Goal: Task Accomplishment & Management: Manage account settings

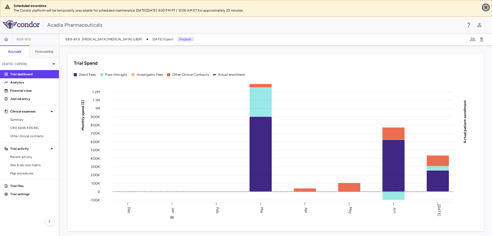
click at [488, 6] on icon "Close" at bounding box center [486, 7] width 5 height 5
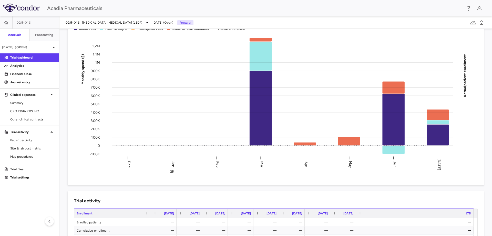
scroll to position [77, 0]
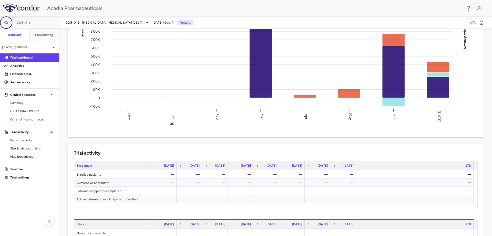
click at [4, 21] on icon "button" at bounding box center [6, 22] width 5 height 5
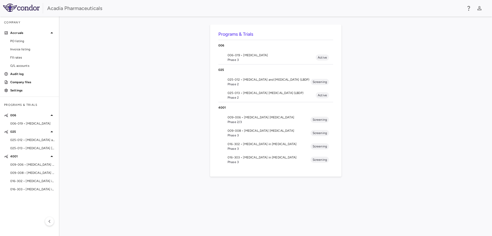
click at [251, 59] on span "Phase 3" at bounding box center [272, 59] width 88 height 5
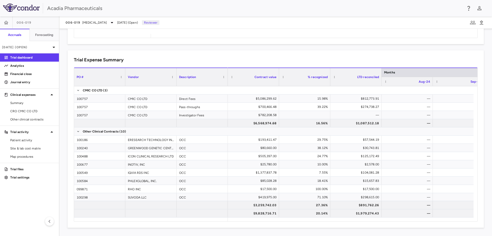
scroll to position [0, 527]
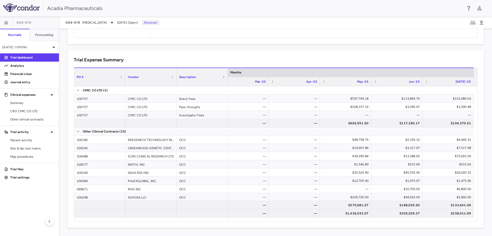
drag, startPoint x: 437, startPoint y: 217, endPoint x: 248, endPoint y: 223, distance: 189.1
click at [248, 223] on div "Trial Expense Summary Drag here to set column labels PO # Vendor Description" at bounding box center [276, 138] width 417 height 177
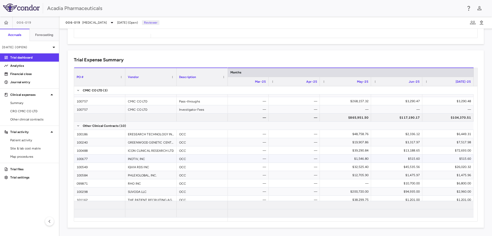
scroll to position [0, 0]
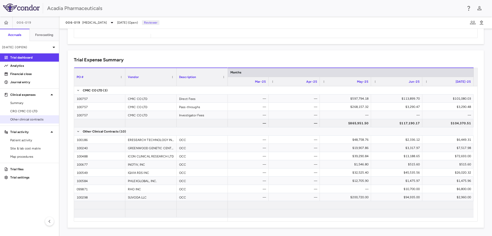
click at [26, 120] on span "Other clinical contracts" at bounding box center [32, 119] width 45 height 5
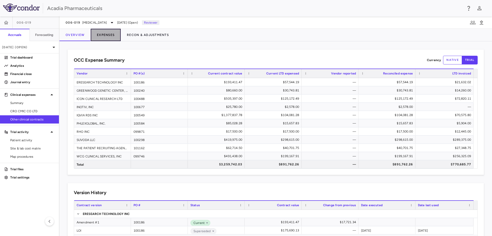
click at [104, 35] on button "Expenses" at bounding box center [106, 35] width 30 height 12
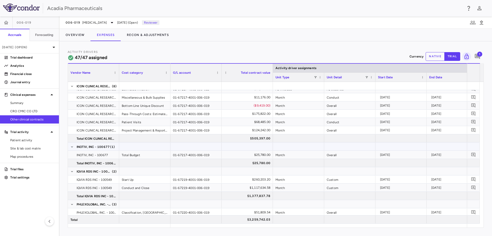
scroll to position [201, 0]
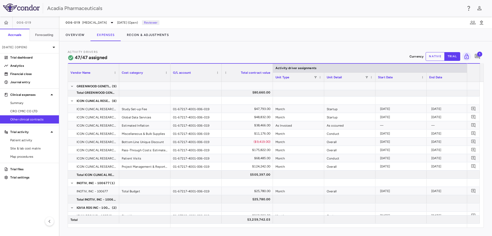
click at [480, 53] on span "1" at bounding box center [480, 54] width 5 height 5
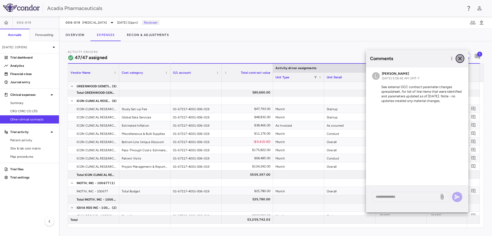
click at [463, 58] on icon "button" at bounding box center [460, 58] width 6 height 6
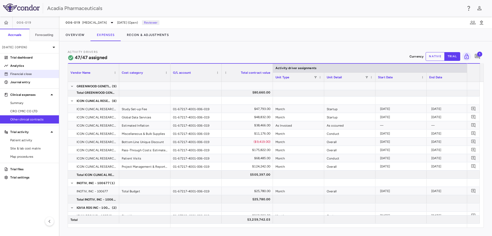
click at [38, 75] on p "Financial close" at bounding box center [32, 74] width 45 height 5
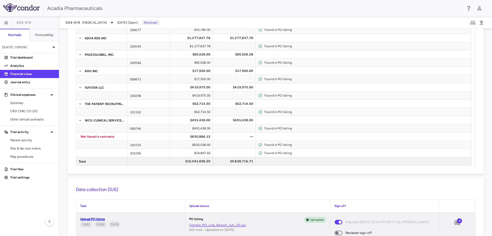
scroll to position [303, 0]
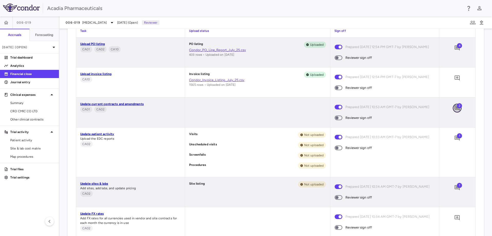
click at [455, 107] on icon "Add comment" at bounding box center [457, 107] width 5 height 5
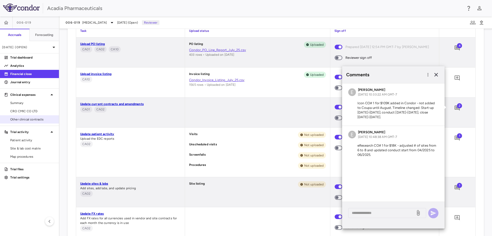
click at [41, 115] on link "Other clinical contracts" at bounding box center [29, 119] width 59 height 8
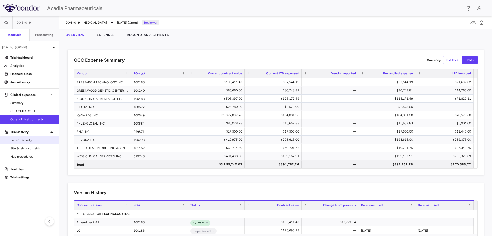
drag, startPoint x: 26, startPoint y: 147, endPoint x: 35, endPoint y: 139, distance: 12.4
click at [26, 147] on span "Site & lab cost matrix" at bounding box center [32, 148] width 45 height 5
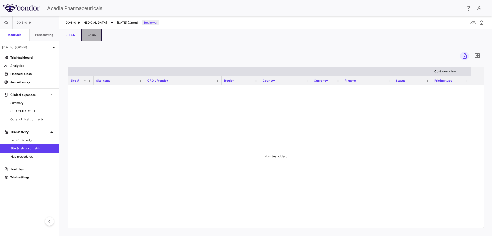
click at [94, 34] on button "Labs" at bounding box center [91, 35] width 21 height 12
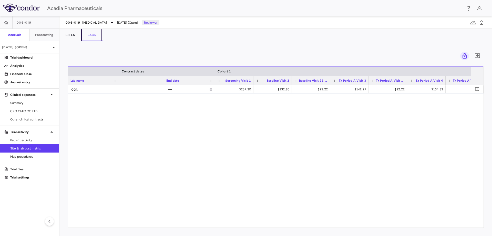
scroll to position [0, 252]
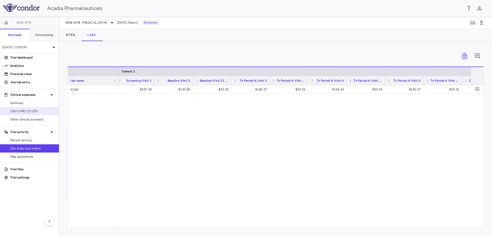
click at [46, 113] on span "CRO CMIC CO LTD" at bounding box center [32, 111] width 45 height 5
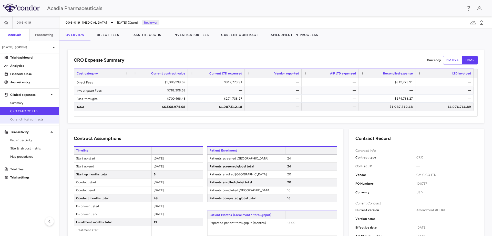
click at [20, 122] on link "Other clinical contracts" at bounding box center [29, 119] width 59 height 8
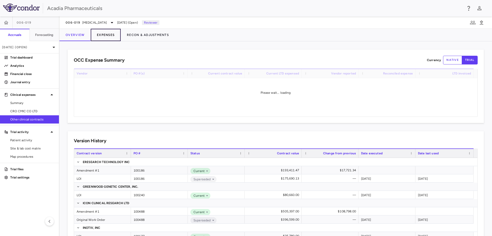
click at [112, 36] on button "Expenses" at bounding box center [106, 35] width 30 height 12
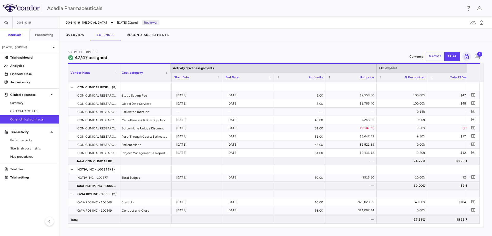
scroll to position [0, 209]
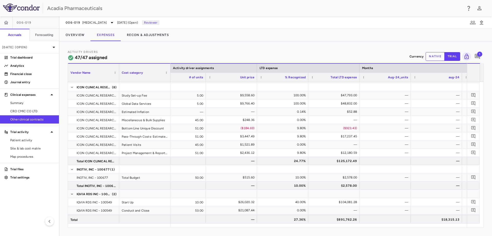
drag, startPoint x: 164, startPoint y: 59, endPoint x: 166, endPoint y: 53, distance: 7.0
click at [164, 59] on div "Activity Drivers 47/47 assigned Currency native trial 1" at bounding box center [276, 57] width 417 height 14
click at [23, 150] on span "Site & lab cost matrix" at bounding box center [32, 148] width 45 height 5
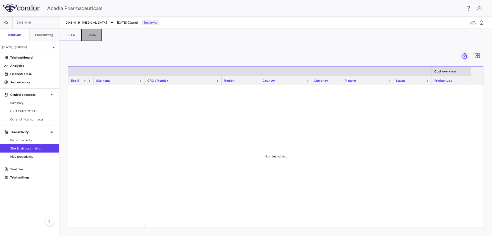
click at [94, 37] on button "Labs" at bounding box center [91, 35] width 21 height 12
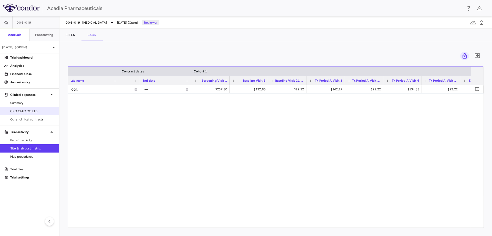
click at [31, 112] on span "CRO CMIC CO LTD" at bounding box center [32, 111] width 45 height 5
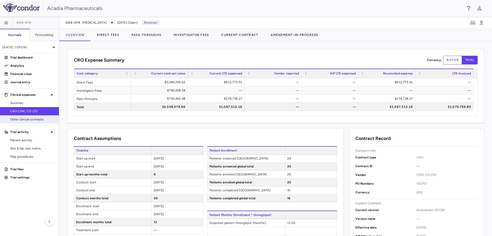
click at [43, 118] on span "Other clinical contracts" at bounding box center [32, 119] width 45 height 5
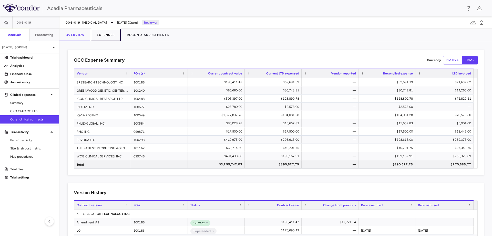
click at [115, 36] on button "Expenses" at bounding box center [106, 35] width 30 height 12
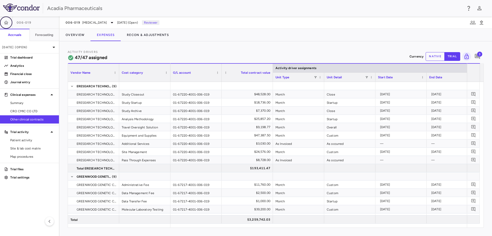
click at [8, 24] on icon "button" at bounding box center [6, 22] width 5 height 5
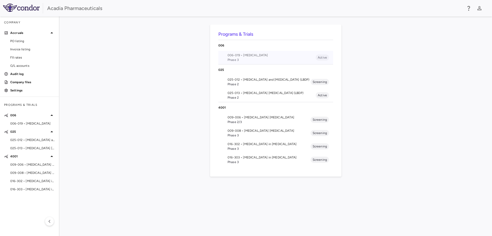
click at [260, 53] on span "006-019 • [MEDICAL_DATA]" at bounding box center [272, 55] width 88 height 5
click at [260, 53] on div "Skip to sidebar Skip to main content Acadia Pharmaceuticals Company Accruals PO…" at bounding box center [246, 118] width 492 height 236
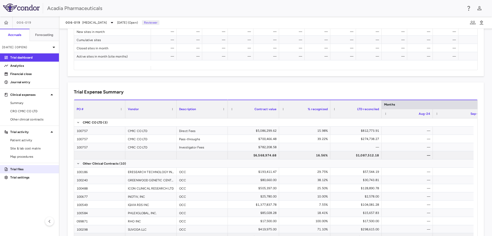
scroll to position [282, 0]
click at [26, 124] on aside "006-019 Accruals Forecasting Jul 2025 (Open) Trial dashboard Analytics Financia…" at bounding box center [30, 125] width 60 height 219
click at [28, 120] on span "Other clinical contracts" at bounding box center [32, 119] width 45 height 5
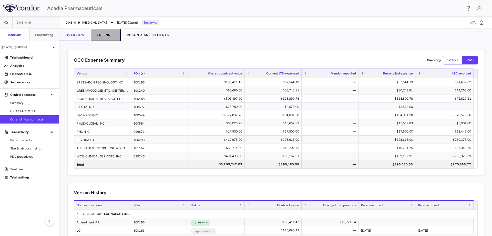
click at [112, 37] on button "Expenses" at bounding box center [106, 35] width 30 height 12
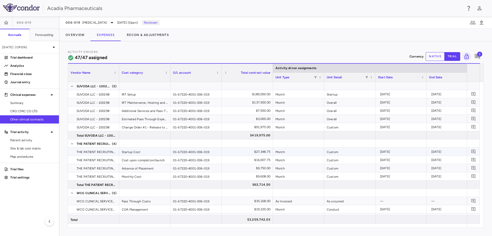
scroll to position [415, 0]
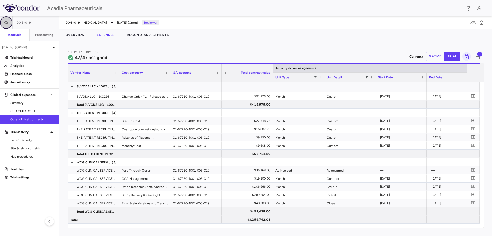
click at [8, 23] on icon "button" at bounding box center [6, 22] width 5 height 5
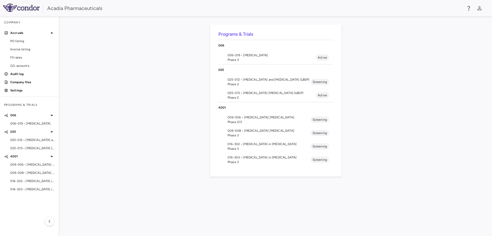
click at [239, 145] on span "016-302 • [MEDICAL_DATA] in [MEDICAL_DATA]" at bounding box center [269, 144] width 83 height 5
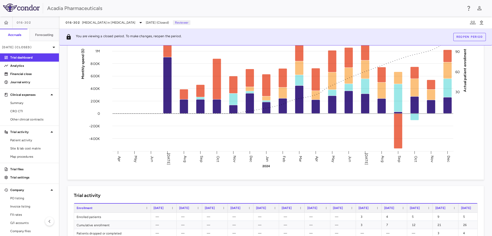
scroll to position [77, 0]
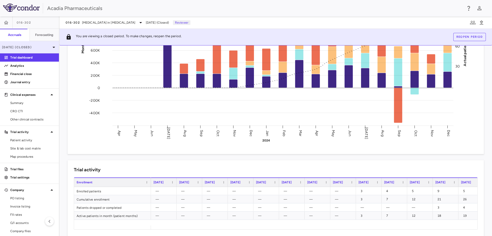
click at [52, 45] on icon at bounding box center [54, 47] width 6 height 6
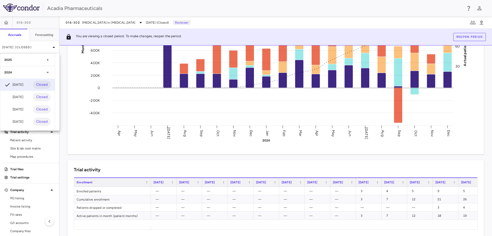
click at [46, 55] on div "2025" at bounding box center [27, 60] width 55 height 12
click at [24, 75] on div "Jul 2025 Open" at bounding box center [27, 72] width 55 height 12
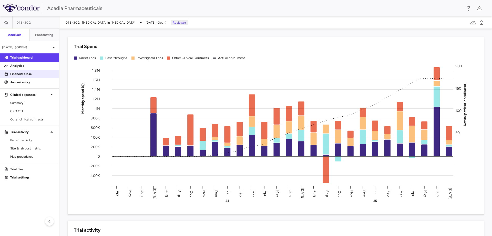
drag, startPoint x: 43, startPoint y: 76, endPoint x: 47, endPoint y: 76, distance: 3.9
click at [43, 76] on p "Financial close" at bounding box center [32, 74] width 45 height 5
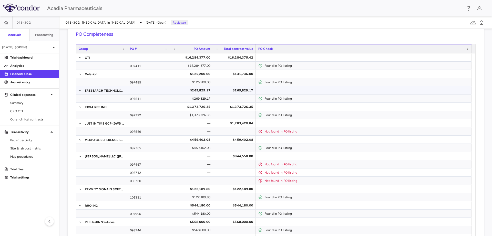
scroll to position [26, 0]
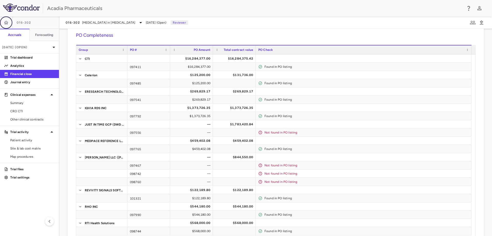
click at [7, 25] on icon "button" at bounding box center [6, 22] width 5 height 5
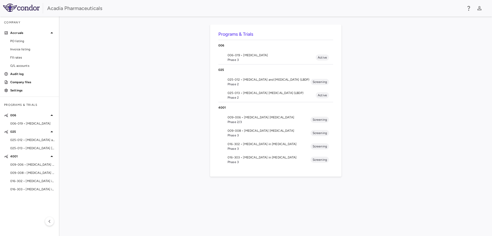
click at [245, 62] on span "Phase 3" at bounding box center [272, 59] width 88 height 5
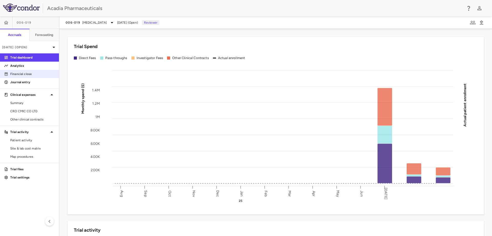
click at [25, 75] on p "Financial close" at bounding box center [32, 74] width 45 height 5
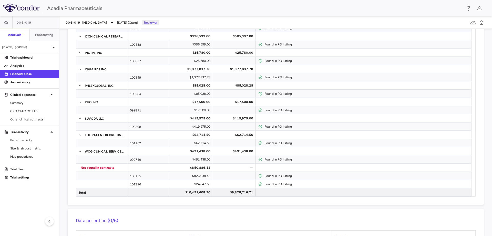
scroll to position [103, 0]
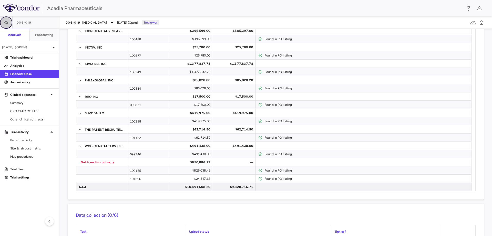
click at [12, 21] on button "button" at bounding box center [6, 22] width 12 height 12
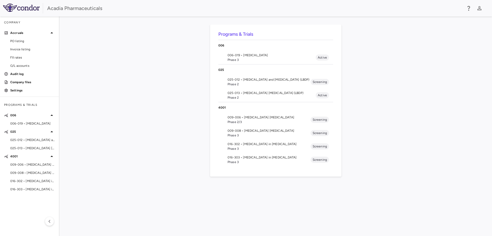
click at [241, 157] on span "016-303 • [MEDICAL_DATA] in [MEDICAL_DATA]" at bounding box center [269, 157] width 83 height 5
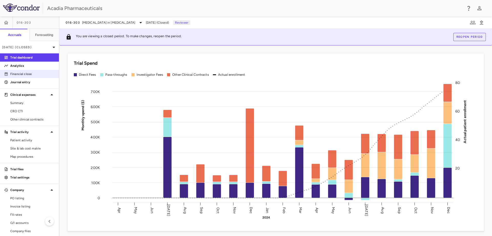
click at [37, 73] on p "Financial close" at bounding box center [32, 74] width 45 height 5
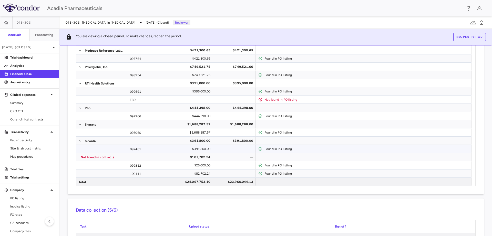
scroll to position [103, 0]
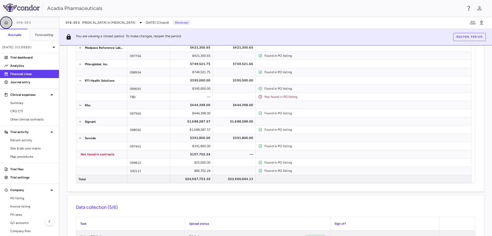
click at [4, 19] on button "button" at bounding box center [6, 22] width 12 height 12
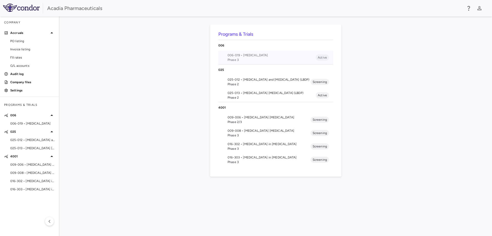
click at [261, 57] on span "Phase 3" at bounding box center [272, 59] width 88 height 5
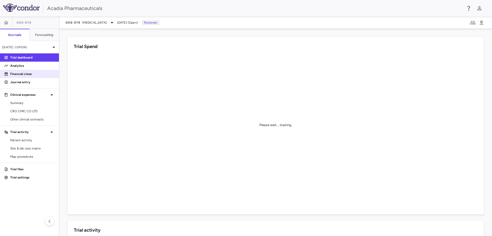
click at [45, 73] on p "Financial close" at bounding box center [32, 74] width 45 height 5
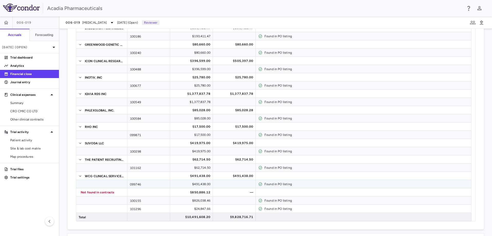
scroll to position [77, 0]
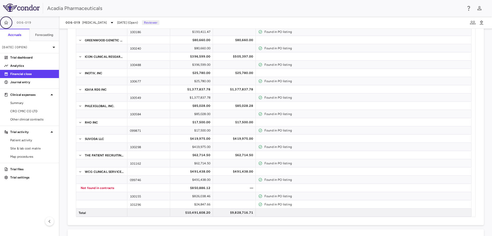
click at [7, 22] on icon "button" at bounding box center [6, 23] width 4 height 4
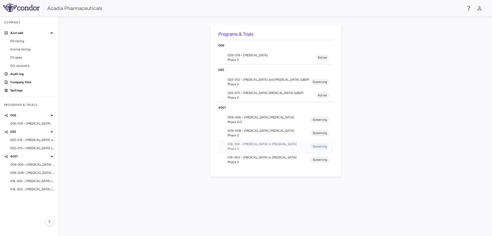
click at [242, 144] on span "016-302 • [MEDICAL_DATA] in [MEDICAL_DATA]" at bounding box center [269, 144] width 83 height 5
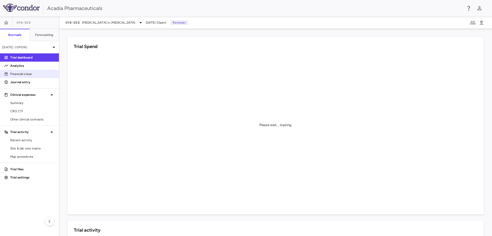
click at [28, 75] on p "Financial close" at bounding box center [32, 74] width 45 height 5
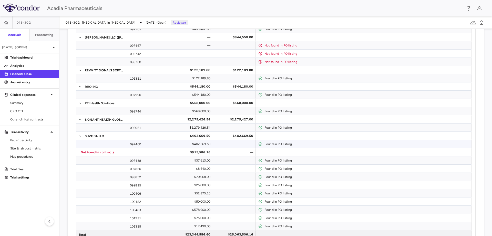
scroll to position [154, 0]
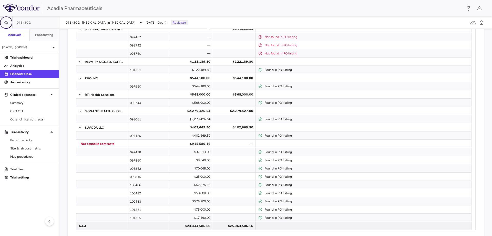
click at [6, 24] on icon "button" at bounding box center [6, 23] width 4 height 4
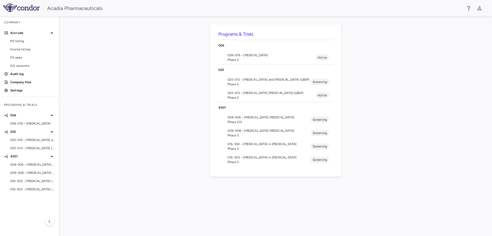
click at [240, 160] on span "Phase 3" at bounding box center [269, 162] width 83 height 5
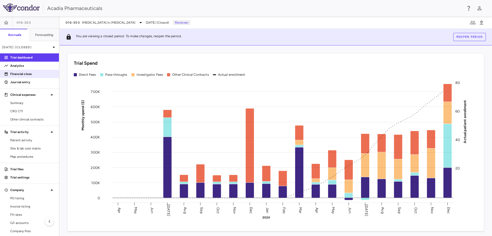
click at [33, 77] on link "Financial close" at bounding box center [29, 74] width 59 height 8
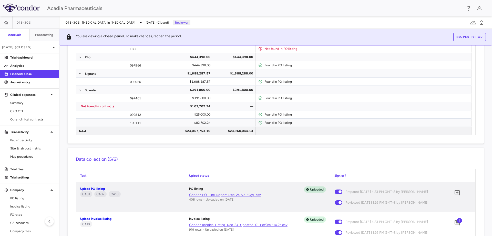
scroll to position [205, 0]
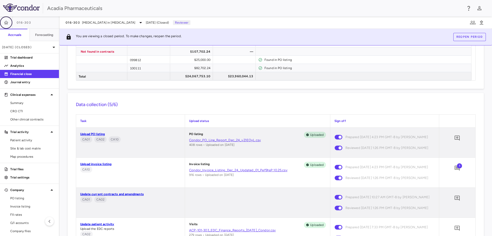
click at [6, 23] on icon "button" at bounding box center [6, 23] width 4 height 4
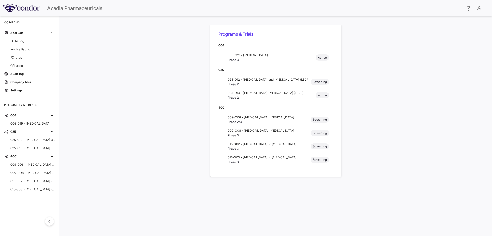
click at [228, 148] on span "Phase 3" at bounding box center [269, 148] width 83 height 5
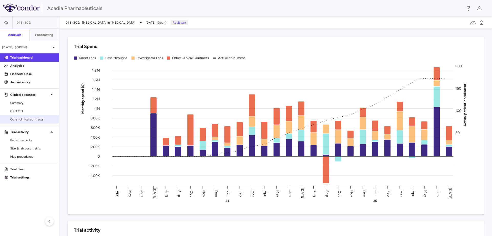
click at [41, 119] on span "Other clinical contracts" at bounding box center [32, 119] width 45 height 5
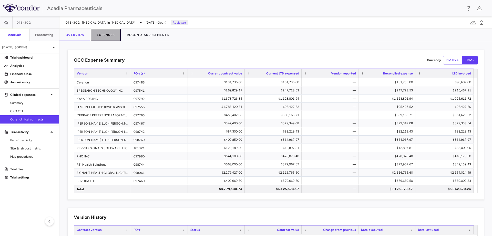
click at [116, 34] on button "Expenses" at bounding box center [106, 35] width 30 height 12
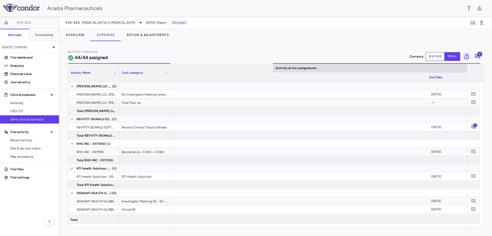
scroll to position [0, 350]
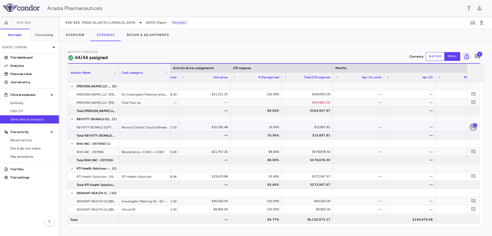
click at [473, 125] on icon "Add comment" at bounding box center [473, 126] width 5 height 5
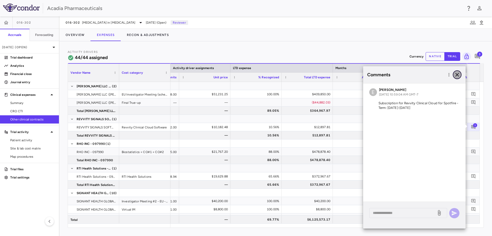
click at [458, 76] on icon "button" at bounding box center [457, 75] width 6 height 6
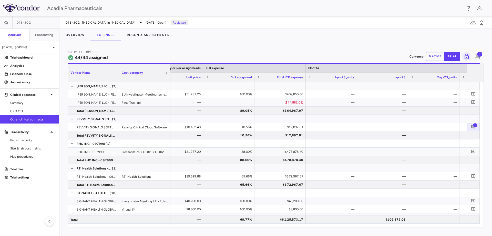
scroll to position [0, 392]
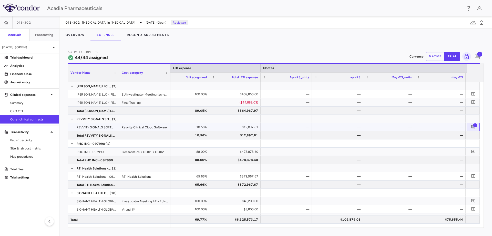
click at [475, 125] on span "1" at bounding box center [475, 125] width 4 height 4
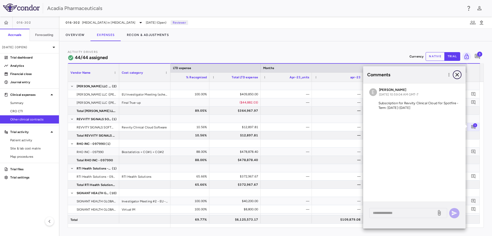
click at [458, 77] on icon "button" at bounding box center [457, 75] width 6 height 6
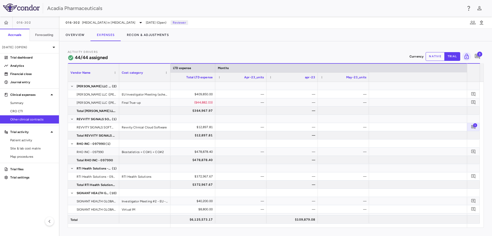
scroll to position [0, 275]
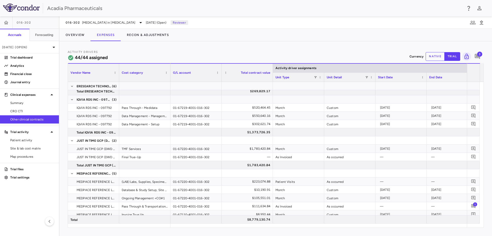
click at [480, 54] on span "3" at bounding box center [480, 54] width 5 height 5
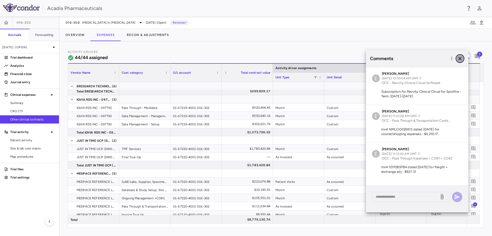
click at [460, 61] on icon "button" at bounding box center [460, 58] width 6 height 6
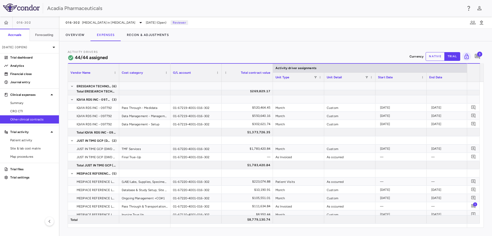
click at [361, 30] on div "Overview Expenses Recon & Adjustments" at bounding box center [276, 35] width 433 height 12
click at [30, 49] on p "[DATE] (Open)" at bounding box center [26, 47] width 49 height 5
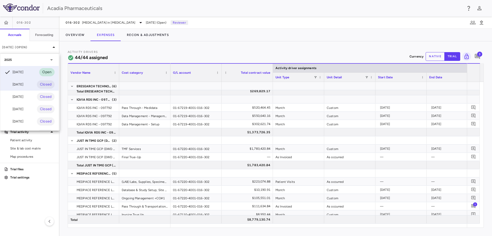
click at [23, 86] on div "[DATE]" at bounding box center [13, 84] width 19 height 6
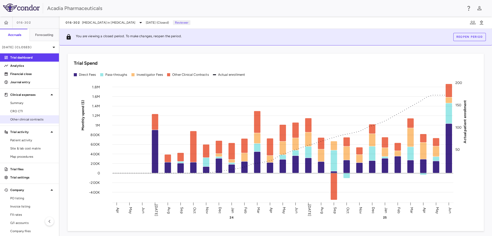
click at [21, 117] on span "Other clinical contracts" at bounding box center [32, 119] width 45 height 5
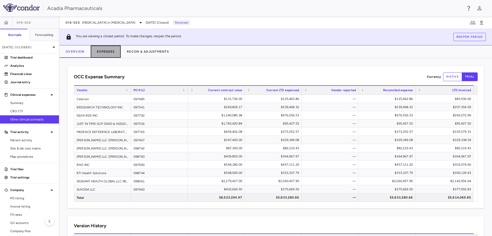
click at [96, 52] on button "Expenses" at bounding box center [106, 51] width 30 height 12
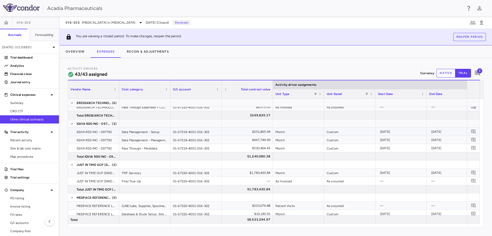
scroll to position [77, 0]
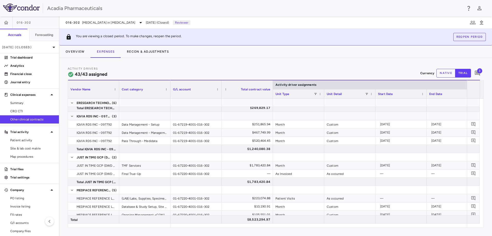
click at [226, 65] on div "Activity Drivers 43/43 assigned Currency native trial 3 Vendor Name Drag here t…" at bounding box center [276, 147] width 433 height 178
click at [479, 72] on span "3" at bounding box center [480, 70] width 5 height 5
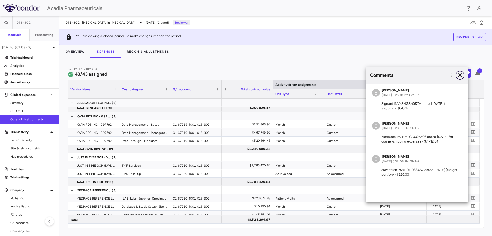
click at [459, 75] on icon "button" at bounding box center [460, 75] width 6 height 6
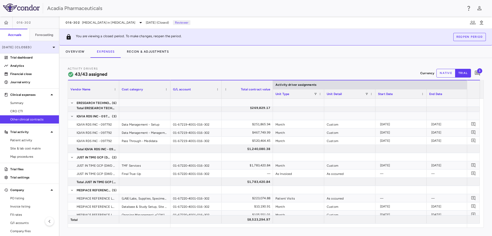
click at [51, 47] on icon at bounding box center [54, 47] width 6 height 6
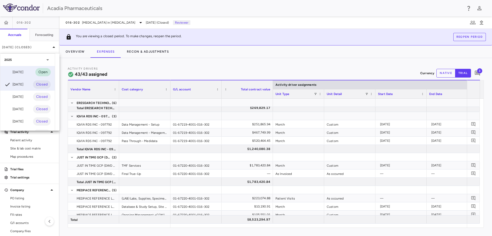
click at [34, 72] on div "Jul 2025 Open" at bounding box center [27, 72] width 55 height 12
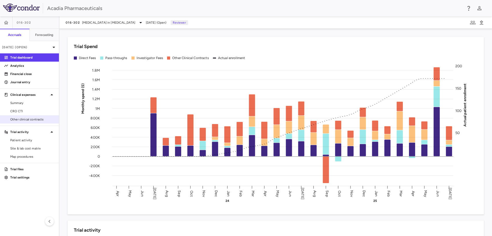
click at [22, 117] on span "Other clinical contracts" at bounding box center [32, 119] width 45 height 5
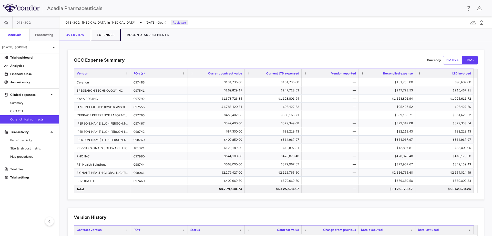
click at [116, 37] on button "Expenses" at bounding box center [106, 35] width 30 height 12
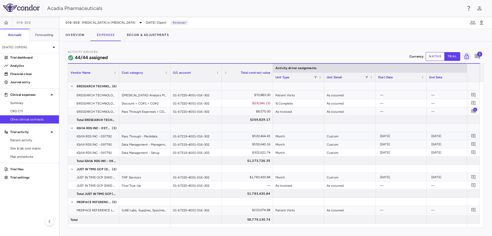
scroll to position [51, 0]
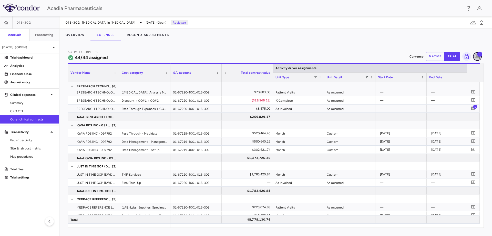
click at [482, 56] on span "3" at bounding box center [477, 56] width 9 height 9
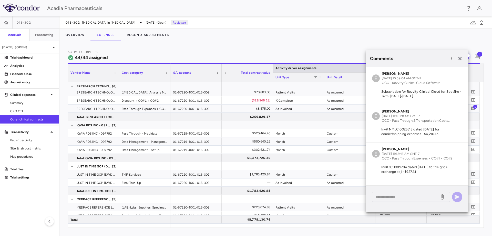
click at [404, 43] on div "Activity Drivers 44/44 assigned Currency native trial 3 Vendor Name Drag here t…" at bounding box center [276, 138] width 433 height 194
click at [462, 60] on icon "button" at bounding box center [460, 58] width 6 height 6
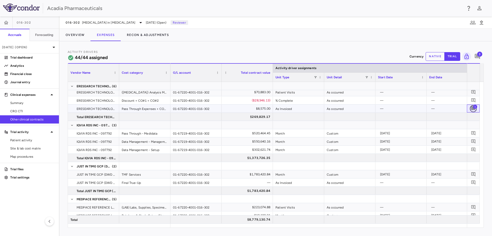
click at [472, 106] on icon "Add comment" at bounding box center [473, 108] width 5 height 5
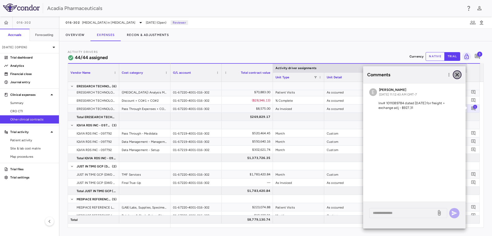
click at [455, 76] on icon "button" at bounding box center [457, 75] width 6 height 6
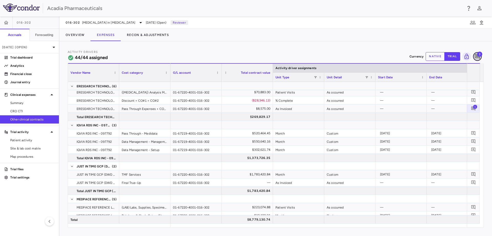
click at [478, 56] on icon "Add comment" at bounding box center [477, 56] width 5 height 5
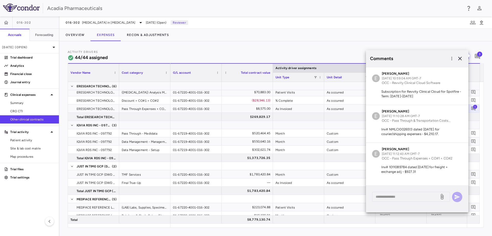
click at [462, 46] on div "Activity Drivers 44/44 assigned Currency native trial 3 Vendor Name Drag here t…" at bounding box center [276, 138] width 433 height 194
click at [461, 59] on icon "button" at bounding box center [461, 59] width 4 height 4
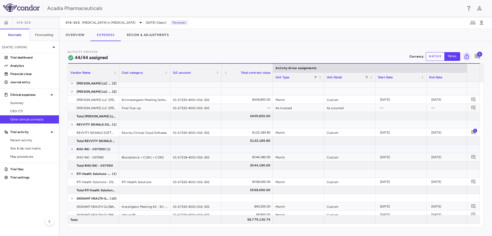
scroll to position [282, 0]
click at [472, 132] on icon "Add comment" at bounding box center [473, 132] width 5 height 5
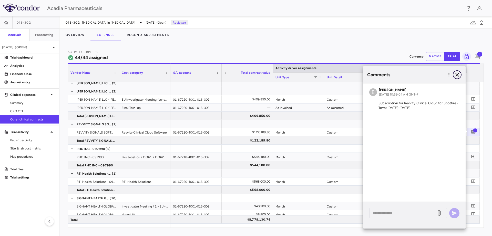
click at [459, 75] on icon "button" at bounding box center [457, 75] width 6 height 6
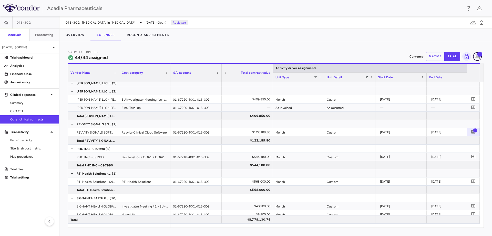
click at [477, 54] on icon "Add comment" at bounding box center [477, 56] width 5 height 5
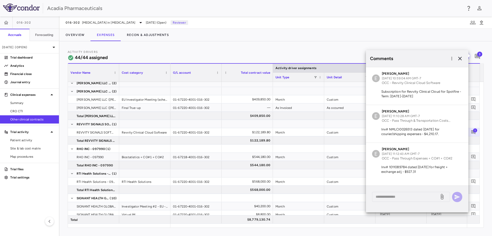
click at [445, 46] on div "Activity Drivers 44/44 assigned Currency native trial 3 Vendor Name Drag here t…" at bounding box center [276, 138] width 433 height 194
click at [30, 74] on p "Financial close" at bounding box center [32, 74] width 45 height 5
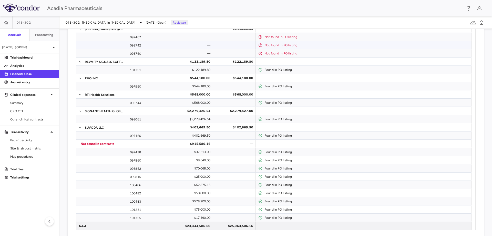
scroll to position [308, 0]
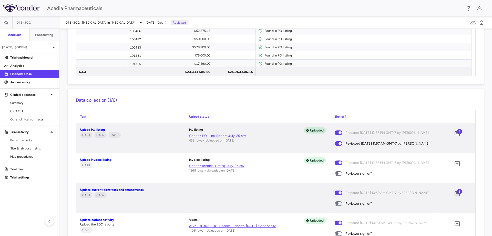
click at [339, 172] on span at bounding box center [339, 173] width 14 height 11
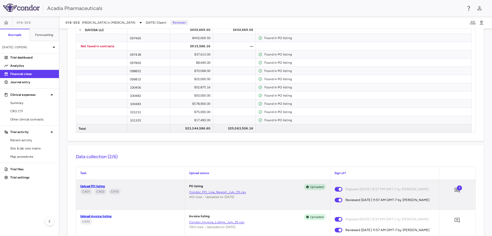
scroll to position [282, 0]
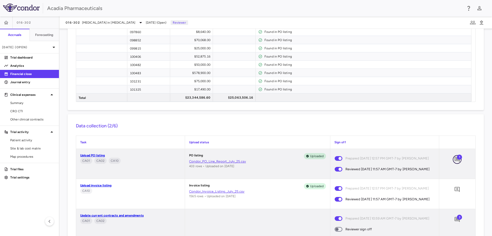
click at [456, 160] on icon "Add comment" at bounding box center [457, 159] width 6 height 6
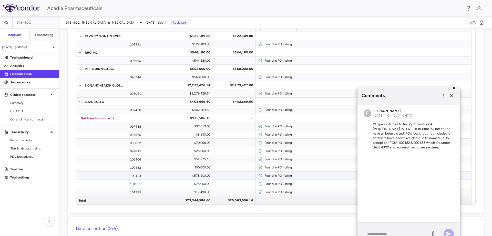
scroll to position [205, 0]
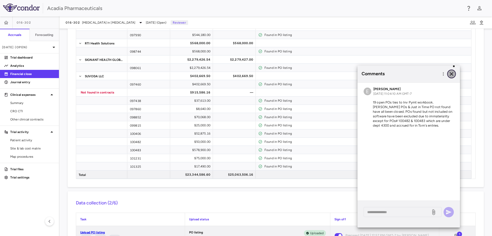
click at [452, 72] on icon "button" at bounding box center [452, 74] width 6 height 6
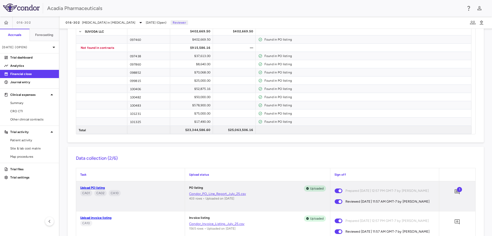
scroll to position [282, 0]
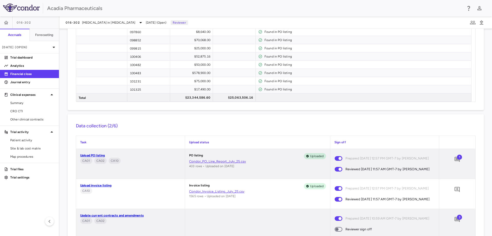
click at [457, 157] on span "1" at bounding box center [459, 156] width 5 height 5
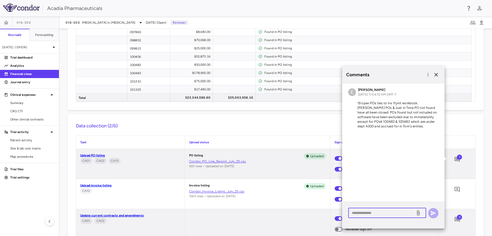
click at [383, 213] on textarea at bounding box center [382, 213] width 60 height 6
type textarea "*"
type textarea "**********"
click at [437, 213] on icon "button" at bounding box center [434, 213] width 6 height 6
click at [436, 73] on icon "button" at bounding box center [437, 75] width 4 height 4
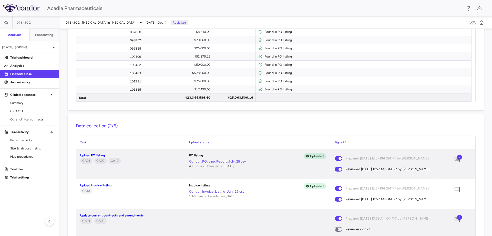
scroll to position [333, 0]
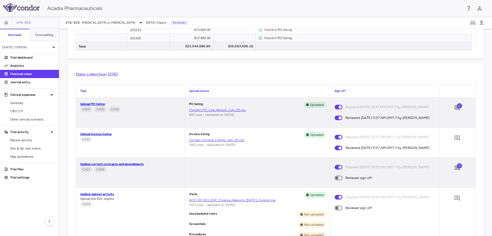
click at [457, 168] on span "3" at bounding box center [459, 165] width 5 height 5
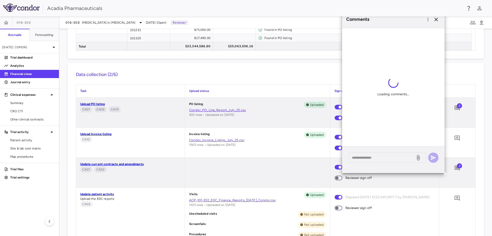
scroll to position [9, 0]
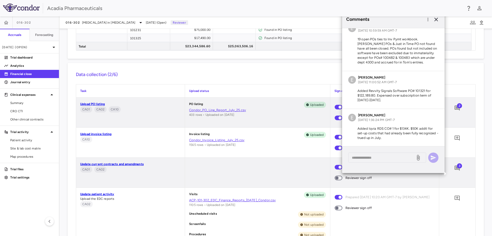
click at [477, 125] on div "Data collection (2/6) Task Upload status Sign off Upload PO listing CA01 CA02 C…" at bounding box center [276, 189] width 417 height 252
click at [437, 21] on icon "button" at bounding box center [436, 19] width 6 height 6
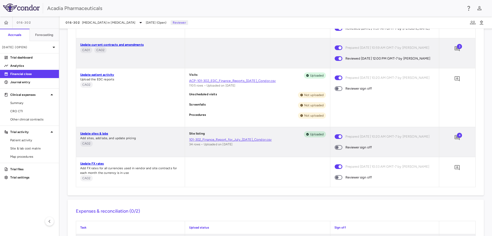
scroll to position [462, 0]
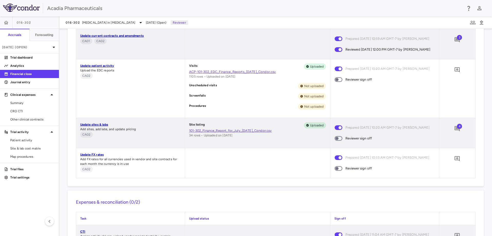
click at [336, 144] on span at bounding box center [339, 138] width 14 height 11
click at [27, 57] on p "Trial dashboard" at bounding box center [32, 57] width 45 height 5
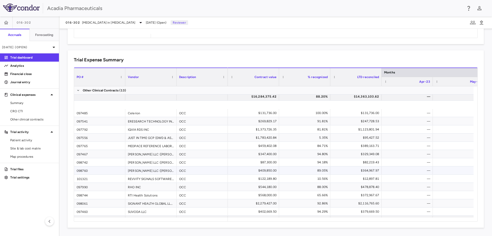
scroll to position [41, 0]
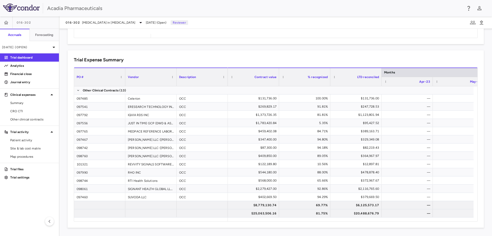
click at [177, 61] on div "Trial Expense Summary" at bounding box center [276, 59] width 404 height 7
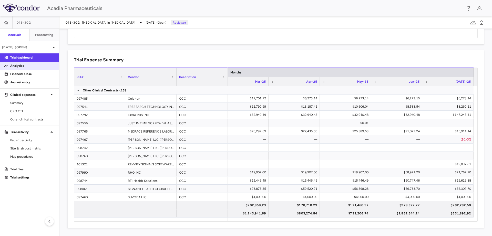
click at [32, 68] on link "Analytics" at bounding box center [29, 66] width 59 height 8
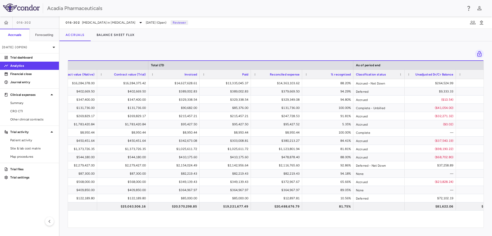
scroll to position [0, 213]
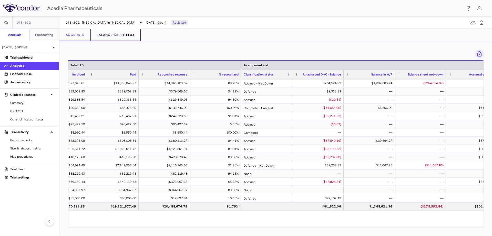
click at [110, 34] on button "Balance Sheet Flux" at bounding box center [116, 35] width 51 height 12
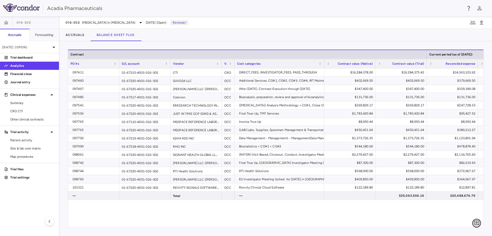
click at [476, 223] on icon "Add comment" at bounding box center [477, 223] width 6 height 6
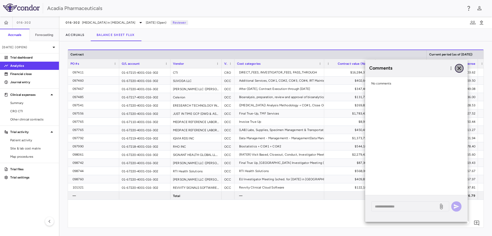
click at [461, 68] on icon "button" at bounding box center [460, 68] width 6 height 6
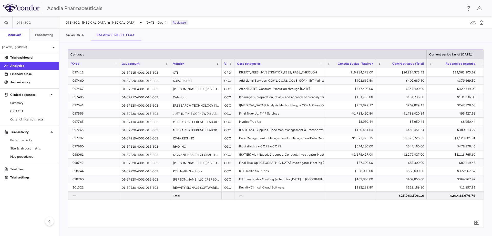
click at [28, 69] on link "Analytics" at bounding box center [29, 66] width 59 height 8
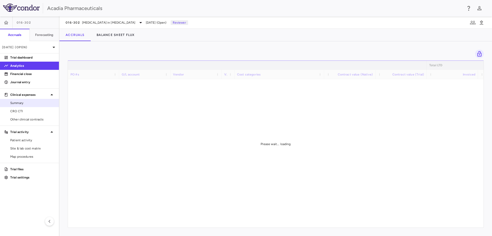
click at [25, 75] on p "Financial close" at bounding box center [32, 74] width 45 height 5
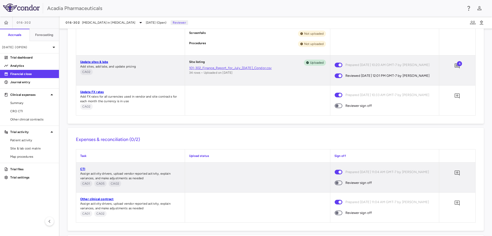
scroll to position [518, 0]
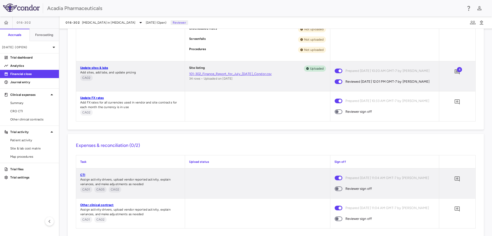
click at [334, 117] on span at bounding box center [339, 111] width 14 height 11
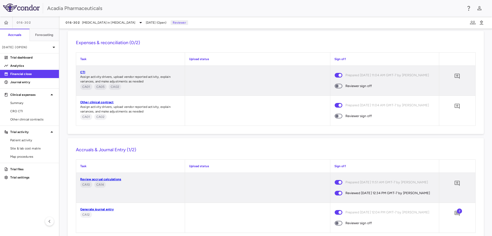
scroll to position [653, 0]
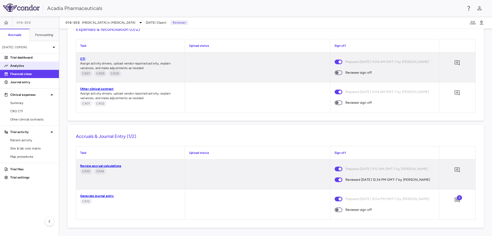
click at [37, 64] on p "Analytics" at bounding box center [32, 65] width 45 height 5
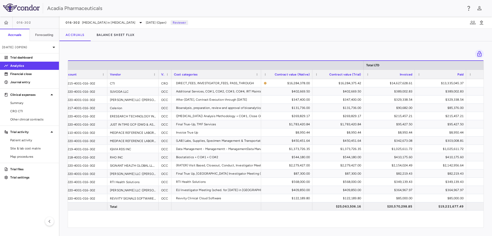
scroll to position [0, 142]
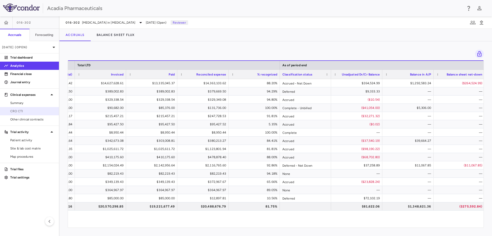
click at [23, 112] on span "CRO CTI" at bounding box center [32, 111] width 45 height 5
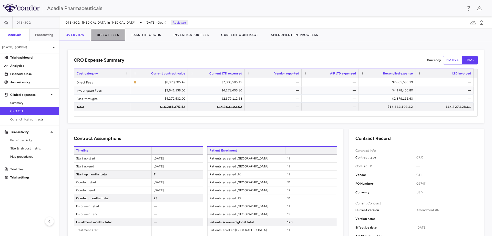
click at [112, 33] on button "Direct Fees" at bounding box center [108, 35] width 35 height 12
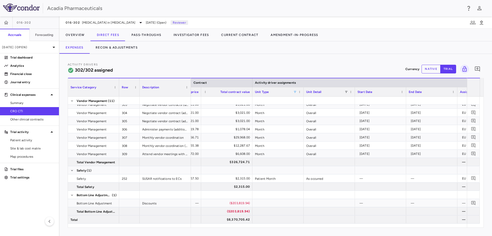
click at [296, 91] on span at bounding box center [295, 91] width 3 height 3
click at [327, 61] on div "Activity Drivers 302/302 assigned Currency native trial 0 Press ENTER to sort. …" at bounding box center [276, 145] width 433 height 182
click at [294, 91] on span at bounding box center [295, 91] width 3 height 3
click at [303, 111] on div "(Select All)" at bounding box center [322, 111] width 42 height 4
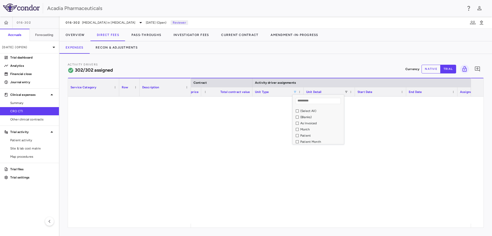
click at [309, 124] on div "As Invoiced" at bounding box center [322, 123] width 42 height 4
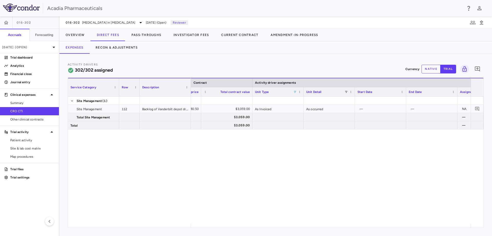
click at [313, 59] on div "Activity Drivers 302/302 assigned Currency native trial 0 Press ENTER to sort. …" at bounding box center [276, 145] width 433 height 182
click at [25, 74] on p "Financial close" at bounding box center [32, 74] width 45 height 5
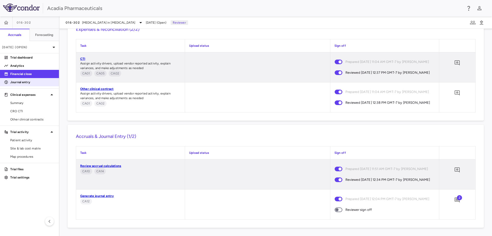
click at [35, 83] on p "Journal entry" at bounding box center [32, 82] width 45 height 5
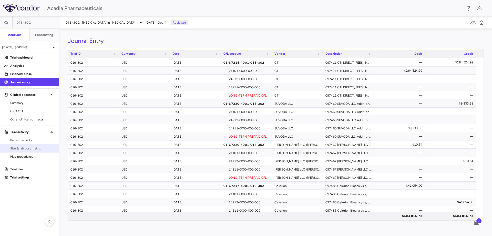
click at [20, 145] on link "Site & lab cost matrix" at bounding box center [29, 148] width 59 height 8
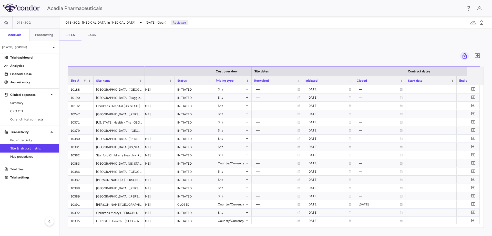
click at [209, 80] on span at bounding box center [209, 80] width 3 height 3
click at [234, 86] on span "Sort Ascending" at bounding box center [232, 88] width 38 height 7
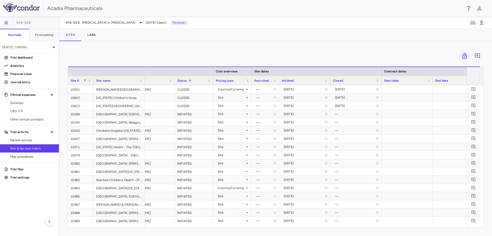
drag, startPoint x: 302, startPoint y: 81, endPoint x: 279, endPoint y: 91, distance: 25.8
click at [279, 91] on div "Site # Site name Cost overview Site dates Contract dates Cohort 1 Currency 1" at bounding box center [276, 146] width 416 height 161
drag, startPoint x: 330, startPoint y: 82, endPoint x: 312, endPoint y: 87, distance: 19.0
click at [312, 87] on div "Site # Site name Cost overview Site dates Contract dates Cohort 1 Currency 1" at bounding box center [276, 146] width 416 height 161
drag, startPoint x: 363, startPoint y: 85, endPoint x: 345, endPoint y: 87, distance: 17.9
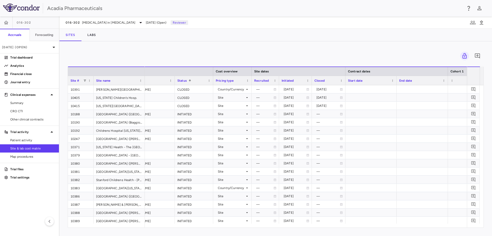
click at [345, 87] on div "Site # Site name Cost overview Site dates Contract dates Cohort 1 Currency 1" at bounding box center [276, 146] width 416 height 161
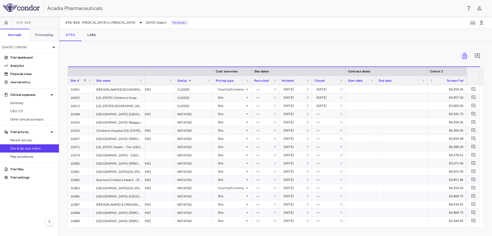
drag, startPoint x: 397, startPoint y: 83, endPoint x: 376, endPoint y: 82, distance: 20.6
click at [376, 82] on div at bounding box center [376, 80] width 2 height 9
drag, startPoint x: 381, startPoint y: 80, endPoint x: 434, endPoint y: 78, distance: 53.1
click at [434, 78] on div "Screen Fail" at bounding box center [446, 80] width 33 height 9
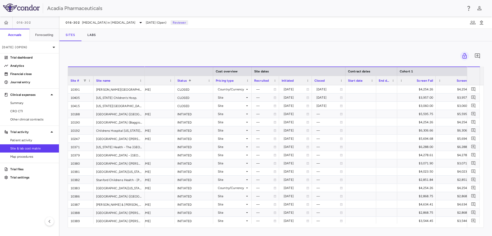
drag, startPoint x: 427, startPoint y: 83, endPoint x: 397, endPoint y: 88, distance: 30.6
click at [397, 88] on div "Site # Site name Cost overview Site dates Contract dates Cohort 1 Currency 1" at bounding box center [276, 146] width 416 height 161
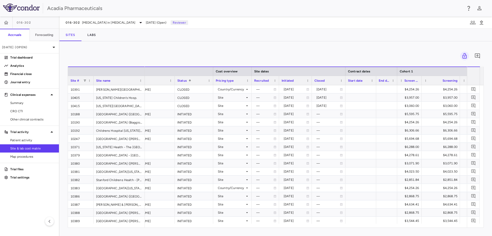
drag, startPoint x: 436, startPoint y: 83, endPoint x: 421, endPoint y: 91, distance: 16.2
click at [421, 91] on div "Site # Site name Cost overview Site dates Contract dates Cohort 1 Currency 1" at bounding box center [276, 146] width 416 height 161
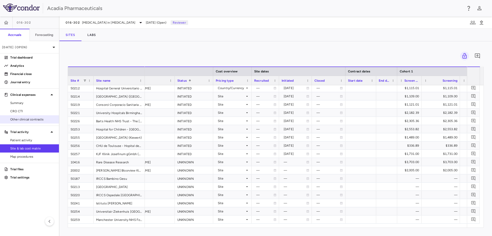
click at [21, 117] on link "Other clinical contracts" at bounding box center [29, 119] width 59 height 8
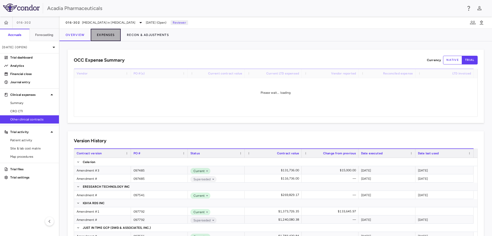
click at [96, 36] on button "Expenses" at bounding box center [106, 35] width 30 height 12
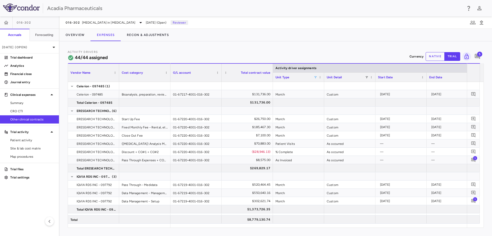
click at [316, 76] on span at bounding box center [315, 77] width 3 height 3
click at [331, 95] on div "(Select All)" at bounding box center [342, 96] width 42 height 4
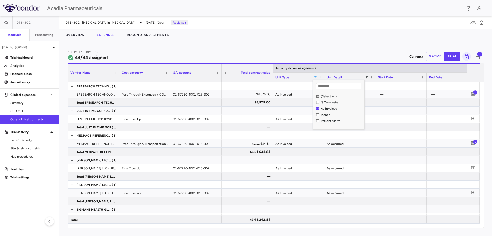
click at [341, 51] on div "Activity Drivers 44/44 assigned Currency native trial 5" at bounding box center [276, 57] width 417 height 14
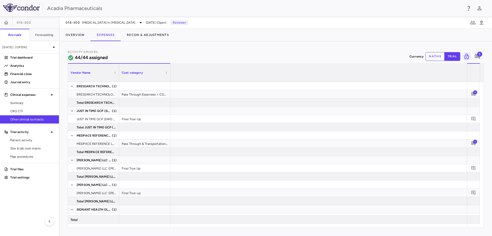
scroll to position [0, 3089]
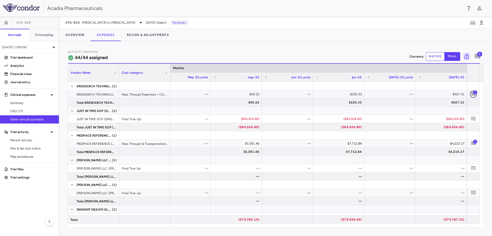
click at [473, 93] on icon "Add comment" at bounding box center [473, 94] width 5 height 5
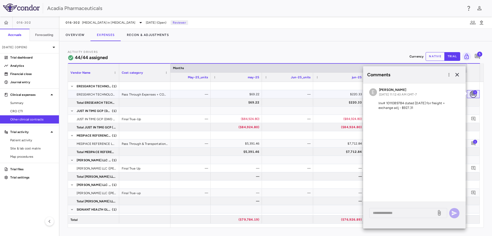
click at [473, 93] on icon "Add comment" at bounding box center [473, 94] width 5 height 5
click at [369, 44] on div "Activity Drivers 44/44 assigned Currency native trial 5 Press ENTER to sort. Pr…" at bounding box center [276, 138] width 433 height 194
click at [458, 74] on icon "button" at bounding box center [457, 75] width 6 height 6
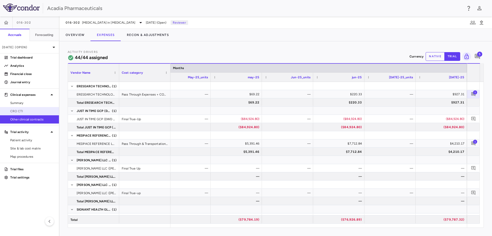
click at [31, 114] on link "CRO CTI" at bounding box center [29, 111] width 59 height 8
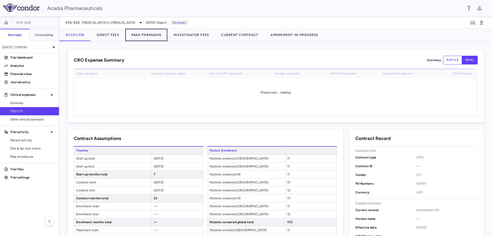
click at [140, 34] on button "Pass-Throughs" at bounding box center [146, 35] width 42 height 12
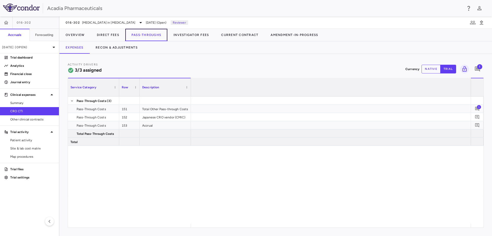
scroll to position [0, 2631]
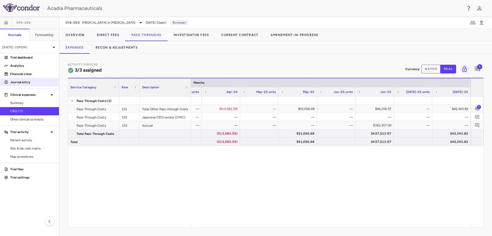
click at [17, 80] on link "Journal entry" at bounding box center [29, 82] width 59 height 8
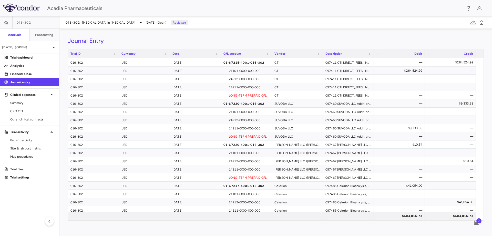
drag, startPoint x: 40, startPoint y: 75, endPoint x: 10, endPoint y: 86, distance: 31.6
click at [40, 75] on p "Financial close" at bounding box center [32, 74] width 45 height 5
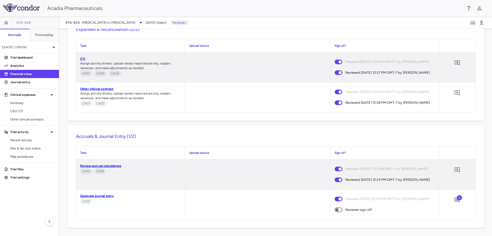
scroll to position [659, 0]
click at [337, 210] on span at bounding box center [339, 209] width 14 height 11
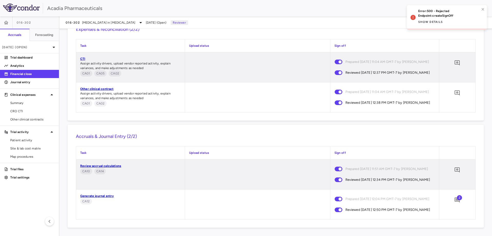
scroll to position [662, 0]
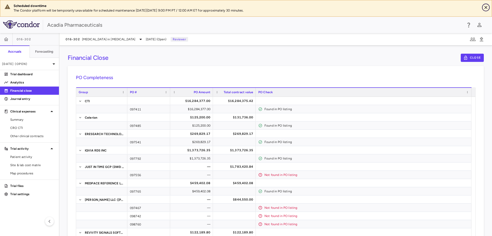
click at [484, 7] on icon "Close" at bounding box center [486, 7] width 5 height 5
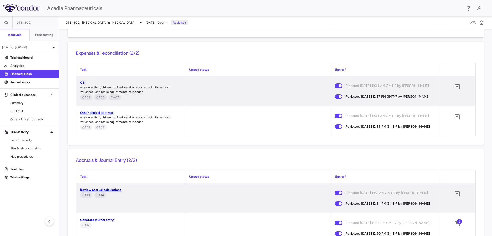
scroll to position [662, 0]
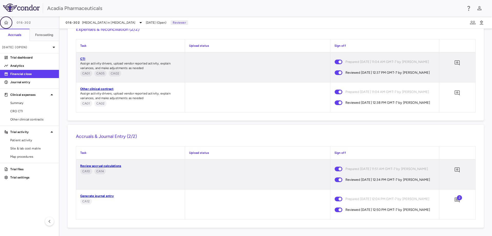
click at [9, 22] on button "button" at bounding box center [6, 22] width 12 height 12
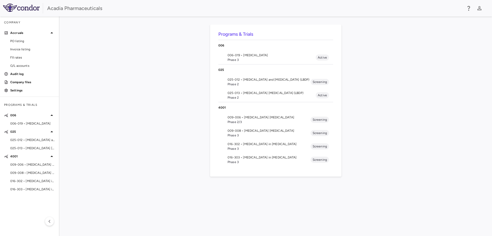
click at [244, 164] on li "016-303 • [MEDICAL_DATA] in [MEDICAL_DATA] Phase 3 Screening" at bounding box center [276, 159] width 115 height 13
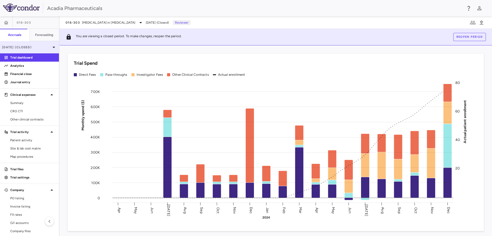
click at [52, 46] on icon at bounding box center [54, 47] width 6 height 6
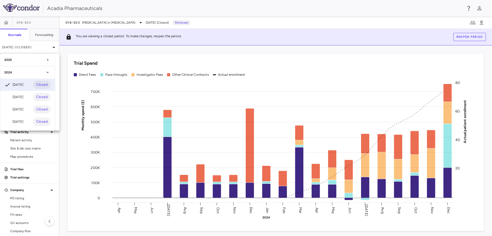
click at [48, 58] on icon at bounding box center [48, 60] width 6 height 6
click at [42, 73] on span "Open" at bounding box center [42, 72] width 15 height 6
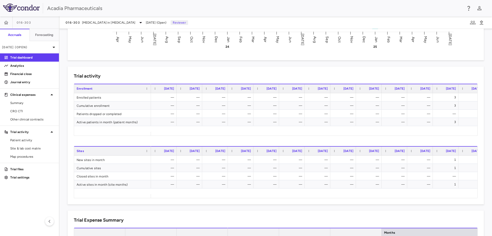
scroll to position [308, 0]
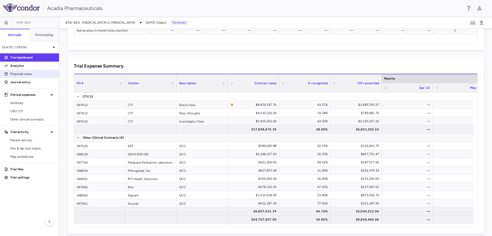
click at [24, 70] on link "Financial close" at bounding box center [29, 74] width 59 height 8
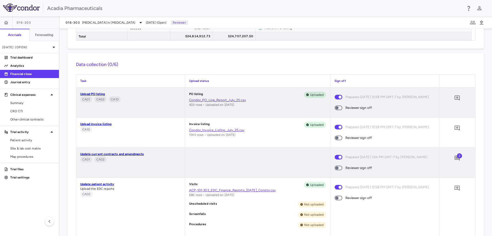
scroll to position [231, 0]
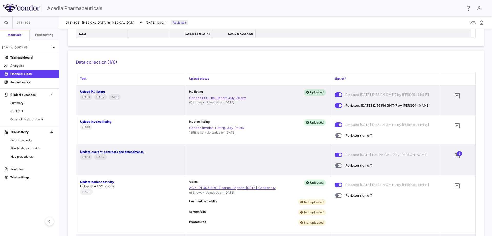
click at [338, 138] on span at bounding box center [339, 135] width 8 height 5
click at [31, 118] on span "Other clinical contracts" at bounding box center [32, 119] width 45 height 5
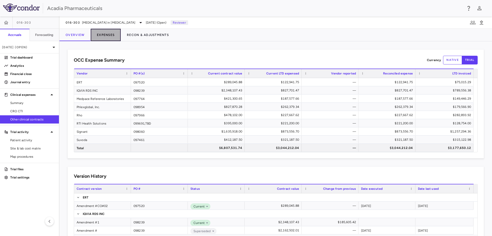
click at [106, 33] on button "Expenses" at bounding box center [106, 35] width 30 height 12
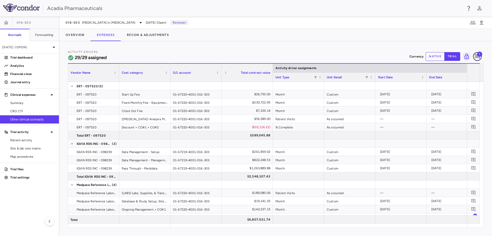
click at [481, 56] on span "1" at bounding box center [477, 56] width 9 height 9
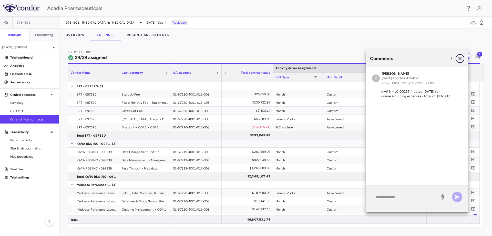
click at [462, 59] on icon "button" at bounding box center [460, 58] width 6 height 6
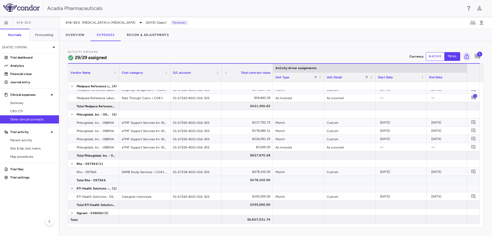
scroll to position [128, 0]
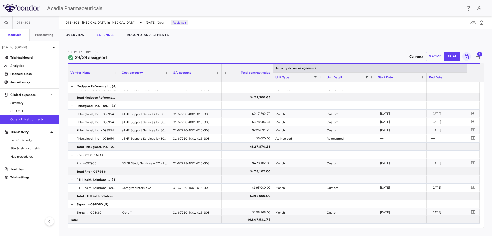
click at [316, 79] on div "Unit Type" at bounding box center [299, 77] width 46 height 9
click at [316, 78] on span at bounding box center [315, 77] width 3 height 3
click at [328, 96] on div "(Select All)" at bounding box center [342, 96] width 42 height 4
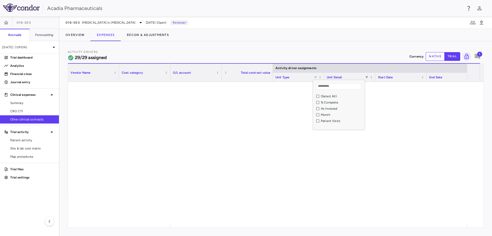
click at [328, 110] on div "As Invoiced" at bounding box center [342, 109] width 42 height 4
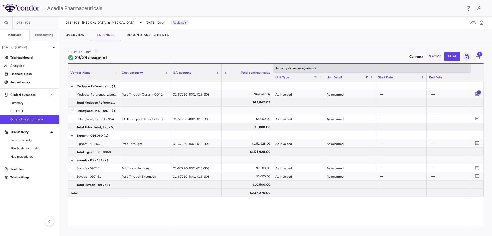
click at [339, 54] on div "Activity Drivers 29/29 assigned Currency native trial 1" at bounding box center [276, 57] width 417 height 14
click at [34, 61] on link "Trial dashboard" at bounding box center [29, 58] width 59 height 8
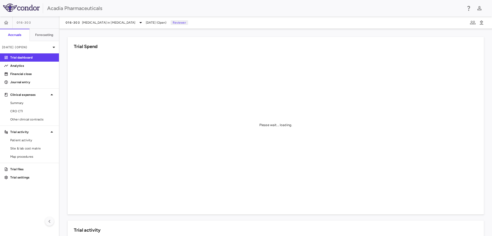
drag, startPoint x: 17, startPoint y: 75, endPoint x: 48, endPoint y: 222, distance: 150.4
click at [17, 75] on p "Financial close" at bounding box center [32, 74] width 45 height 5
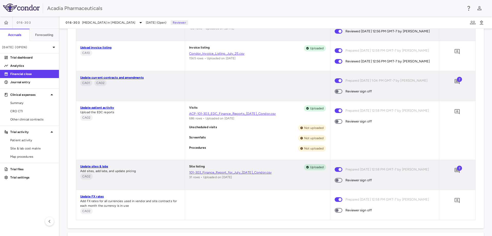
scroll to position [308, 0]
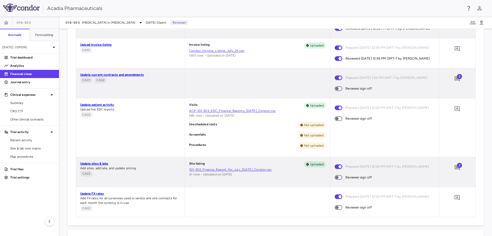
click at [457, 79] on span "2" at bounding box center [459, 76] width 5 height 5
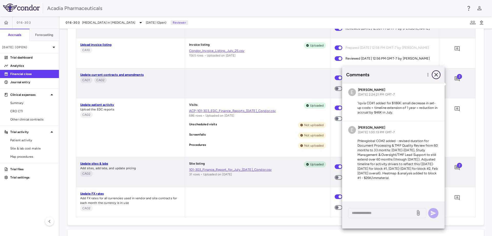
drag, startPoint x: 437, startPoint y: 73, endPoint x: 438, endPoint y: 77, distance: 4.5
click at [437, 73] on icon "button" at bounding box center [436, 75] width 6 height 6
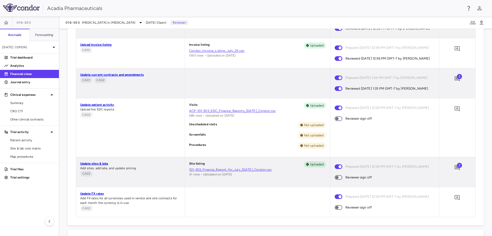
click at [340, 124] on span at bounding box center [339, 118] width 14 height 11
click at [340, 210] on span at bounding box center [339, 207] width 8 height 5
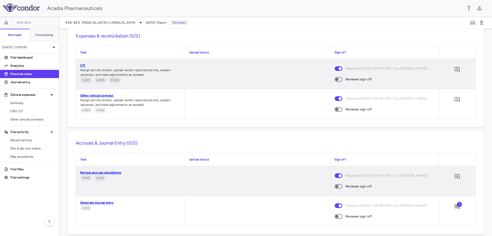
scroll to position [513, 0]
click at [31, 119] on span "Other clinical contracts" at bounding box center [32, 119] width 45 height 5
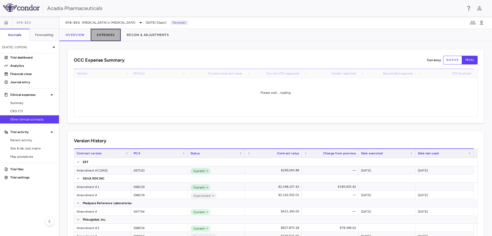
click at [114, 37] on button "Expenses" at bounding box center [106, 35] width 30 height 12
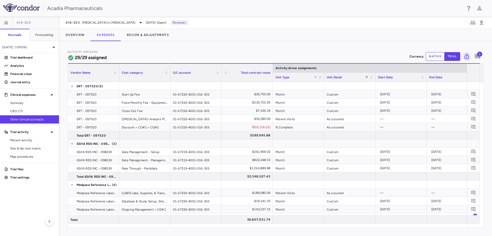
click at [317, 77] on span at bounding box center [315, 77] width 3 height 3
click at [327, 95] on div "(Select All)" at bounding box center [342, 96] width 42 height 4
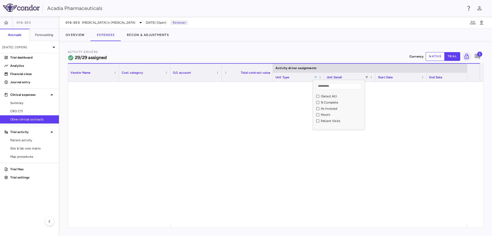
click at [325, 107] on div "As Invoiced" at bounding box center [342, 109] width 42 height 4
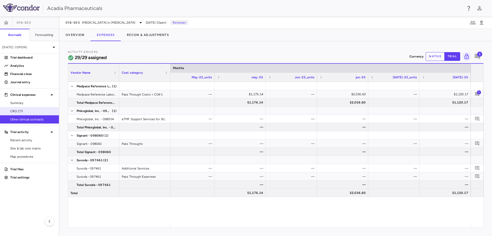
click at [19, 112] on span "CRO CTI" at bounding box center [32, 111] width 45 height 5
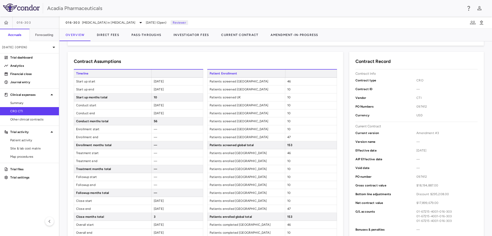
scroll to position [103, 0]
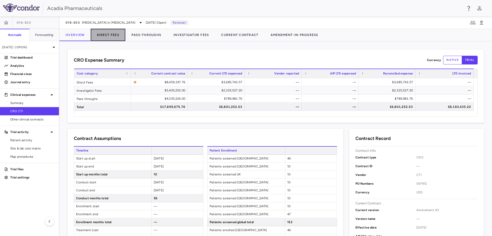
click at [98, 34] on button "Direct Fees" at bounding box center [108, 35] width 35 height 12
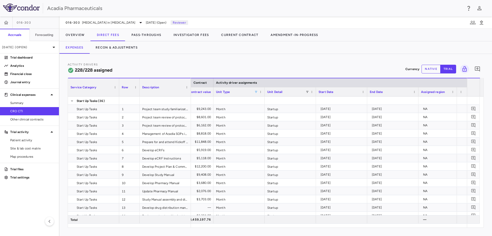
click at [255, 92] on span at bounding box center [256, 91] width 3 height 3
click at [265, 111] on div "(Select All)" at bounding box center [283, 111] width 42 height 4
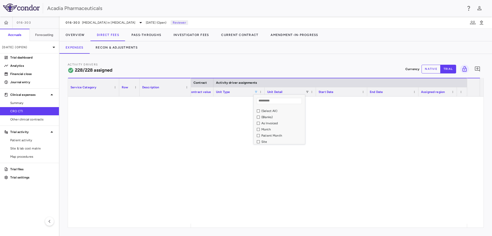
click at [265, 124] on div "As Invoiced" at bounding box center [283, 123] width 42 height 4
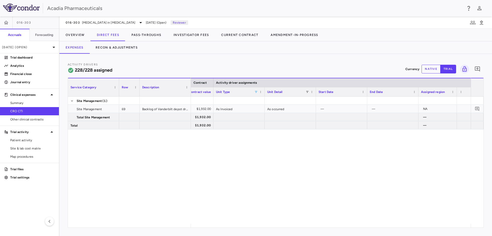
click at [261, 181] on div "— $80.50 $1,932.00 As Invoiced As occurred — — NA — — $1,932.00 — — $1,932.00 —…" at bounding box center [331, 159] width 280 height 127
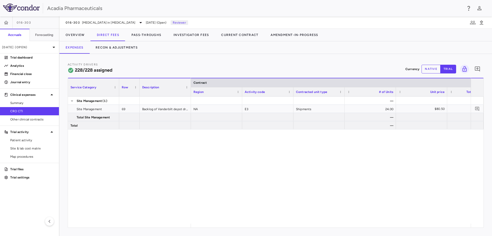
click at [137, 28] on div "016-303 Hyperphagia in Prader-Willi Syndrome Jul 2025 (Open) Reviewer" at bounding box center [276, 22] width 433 height 12
click at [140, 33] on button "Pass-Throughs" at bounding box center [146, 35] width 42 height 12
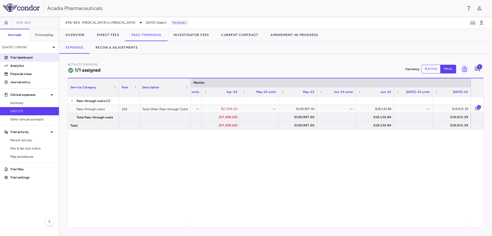
drag, startPoint x: 32, startPoint y: 66, endPoint x: 54, endPoint y: 61, distance: 22.9
click at [32, 66] on p "Analytics" at bounding box center [32, 65] width 45 height 5
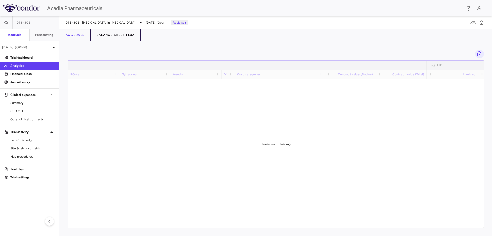
click at [130, 35] on button "Balance Sheet Flux" at bounding box center [116, 35] width 51 height 12
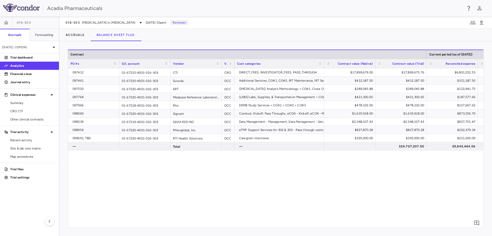
click at [201, 185] on div "097412 01-67215-4001-016-303 CTI CRO DIRECT_FEES, INVESTIGATOR_FEES, PASS_THROU…" at bounding box center [276, 145] width 416 height 155
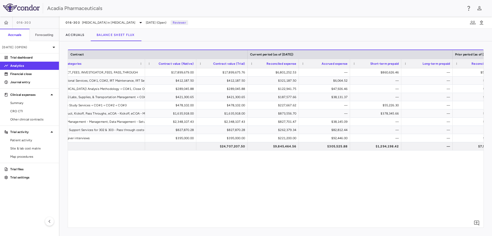
scroll to position [0, 184]
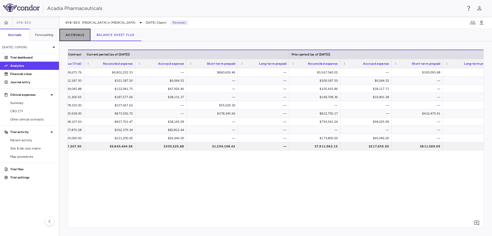
click at [84, 33] on button "Accruals" at bounding box center [75, 35] width 31 height 12
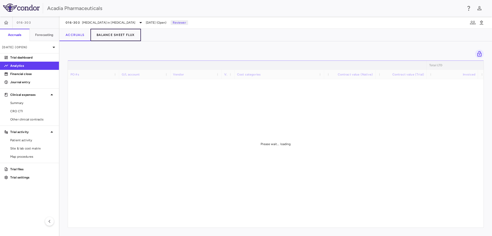
click at [121, 33] on button "Balance Sheet Flux" at bounding box center [116, 35] width 51 height 12
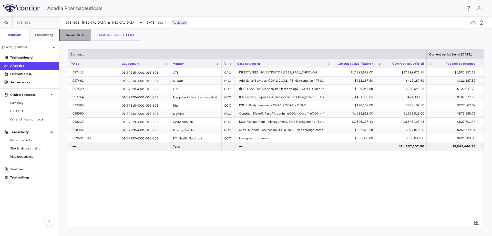
click at [75, 35] on button "Accruals" at bounding box center [75, 35] width 31 height 12
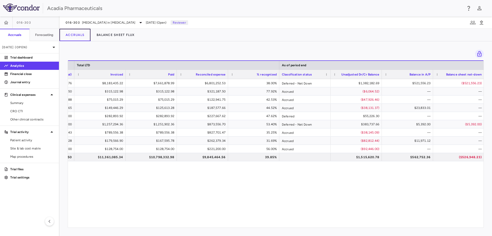
scroll to position [0, 386]
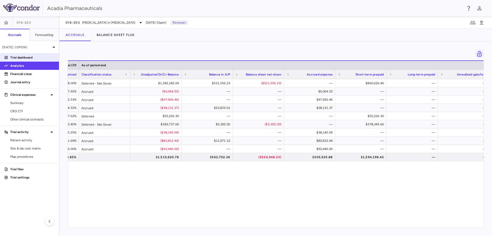
click at [28, 56] on p "Trial dashboard" at bounding box center [32, 57] width 45 height 5
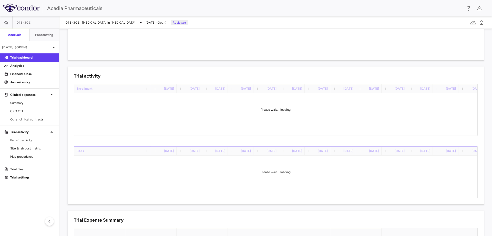
scroll to position [314, 0]
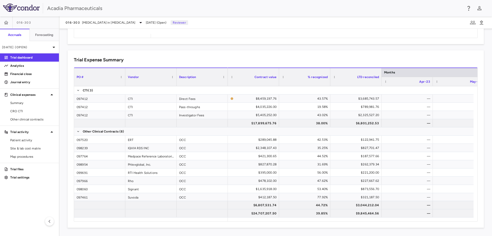
drag, startPoint x: 41, startPoint y: 75, endPoint x: 40, endPoint y: 88, distance: 13.4
click at [41, 75] on p "Financial close" at bounding box center [32, 74] width 45 height 5
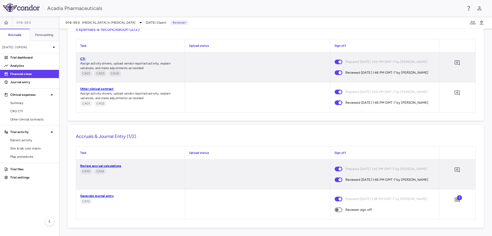
scroll to position [544, 0]
click at [457, 196] on span "1" at bounding box center [459, 197] width 5 height 5
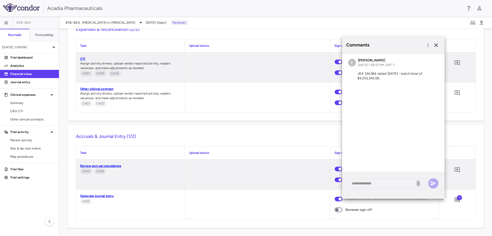
click at [265, 136] on h6 "Accruals & Journal Entry (1/2)" at bounding box center [276, 136] width 400 height 7
click at [32, 82] on p "Journal entry" at bounding box center [32, 82] width 45 height 5
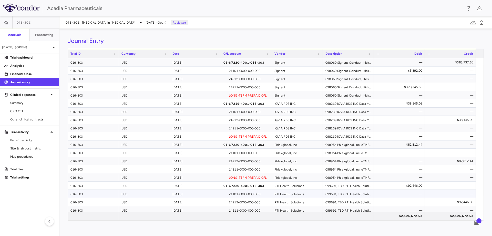
scroll to position [216, 0]
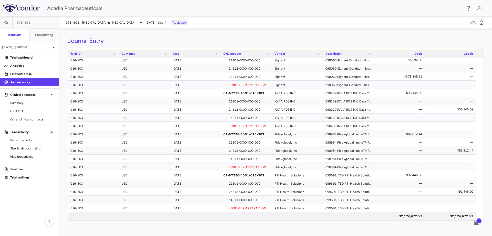
drag, startPoint x: 38, startPoint y: 73, endPoint x: 52, endPoint y: 81, distance: 16.1
click at [38, 73] on p "Financial close" at bounding box center [32, 74] width 45 height 5
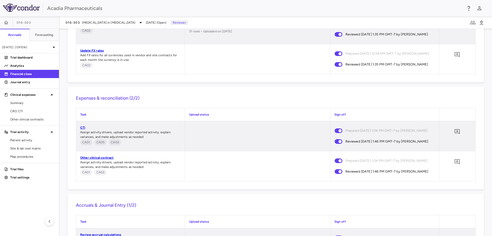
scroll to position [544, 0]
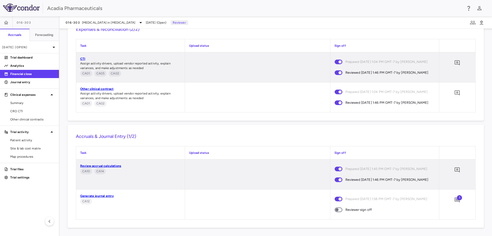
click at [340, 210] on span at bounding box center [339, 209] width 8 height 5
click at [7, 24] on icon "button" at bounding box center [6, 23] width 4 height 4
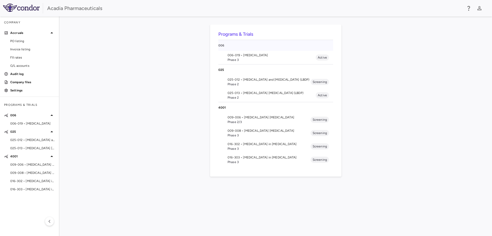
click at [255, 51] on div "006" at bounding box center [276, 45] width 115 height 11
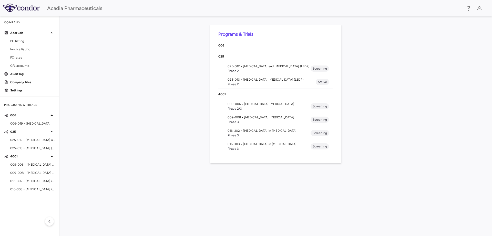
click at [255, 51] on div "006" at bounding box center [276, 45] width 115 height 11
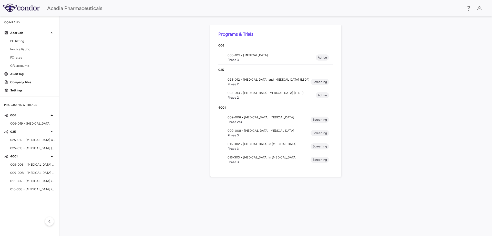
click at [254, 58] on span "Phase 3" at bounding box center [272, 59] width 88 height 5
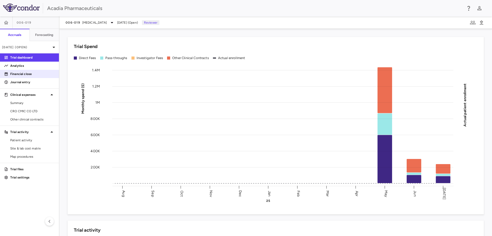
click at [43, 76] on link "Financial close" at bounding box center [29, 74] width 59 height 8
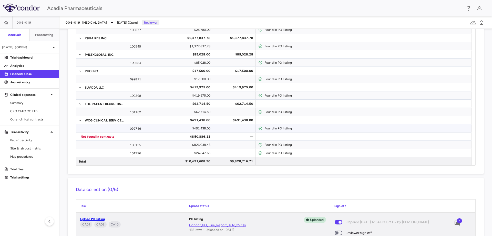
scroll to position [256, 0]
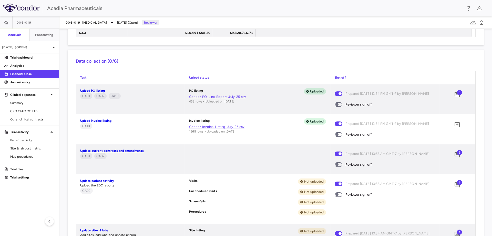
click at [452, 89] on div "4" at bounding box center [457, 94] width 13 height 13
click at [454, 92] on icon "Add comment" at bounding box center [457, 95] width 6 height 6
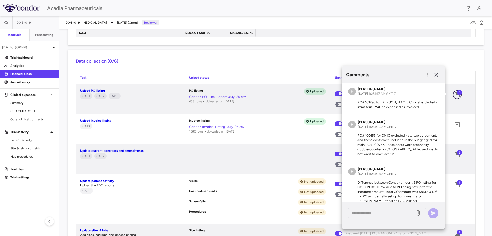
scroll to position [0, 0]
drag, startPoint x: 162, startPoint y: 73, endPoint x: 171, endPoint y: 74, distance: 8.5
click at [165, 72] on div "Task" at bounding box center [130, 77] width 109 height 13
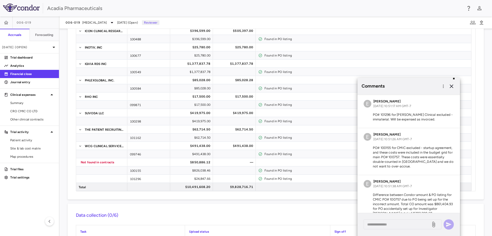
click at [410, 117] on p "PO# 101296 for Fisher Clinical excluded - immaterial. Will be expensed as invoi…" at bounding box center [409, 116] width 90 height 9
click at [421, 113] on p "PO# 101296 for Fisher Clinical excluded - immaterial. Will be expensed as invoi…" at bounding box center [409, 116] width 90 height 9
click at [435, 120] on p "PO# 101296 for Fisher Clinical excluded - immaterial. Will be expensed as invoi…" at bounding box center [409, 116] width 90 height 9
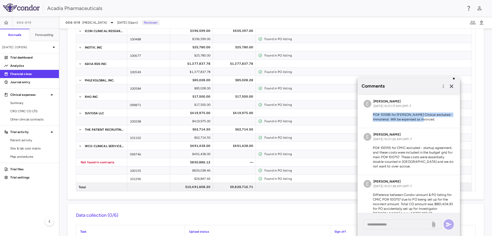
drag, startPoint x: 373, startPoint y: 115, endPoint x: 444, endPoint y: 123, distance: 71.2
click at [444, 123] on div "E Erin Kelsey Aug 10, 2025, 10:51:17 AM GMT-7 PO# 101296 for Fisher Clinical ex…" at bounding box center [409, 111] width 103 height 33
copy p "PO# 101296 for Fisher Clinical excluded - immaterial. Will be expensed as invoi…"
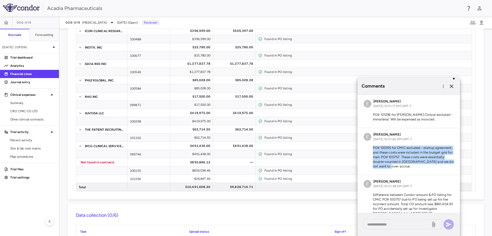
drag, startPoint x: 374, startPoint y: 147, endPoint x: 423, endPoint y: 170, distance: 54.4
click at [423, 170] on div "E Erin Kelsey Aug 10, 2025, 10:51:26 AM GMT-7 PO# 100155 for CMIC excluded - st…" at bounding box center [409, 151] width 103 height 47
copy p "PO# 100155 for CMIC excluded - startup agreement, and these costs were included…"
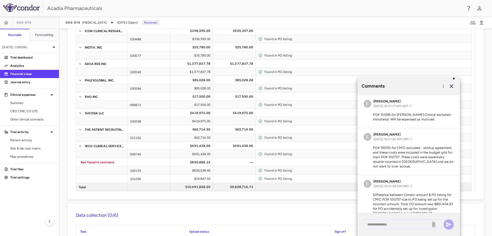
click at [418, 196] on p "Difference between Condor amount & PO listing for CMIC PO# 100757 due to PO bei…" at bounding box center [409, 203] width 90 height 23
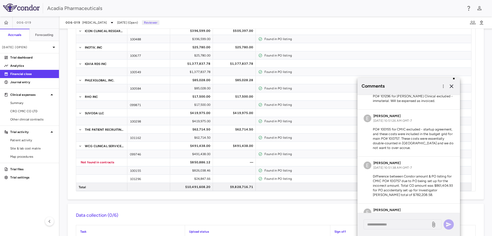
scroll to position [46, 0]
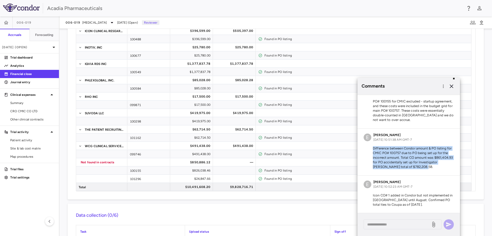
drag, startPoint x: 374, startPoint y: 148, endPoint x: 445, endPoint y: 169, distance: 74.1
click at [445, 169] on p "Difference between Condor amount & PO listing for CMIC PO# 100757 due to PO bei…" at bounding box center [409, 157] width 90 height 23
copy p "Difference between Condor amount & PO listing for CMIC PO# 100757 due to PO bei…"
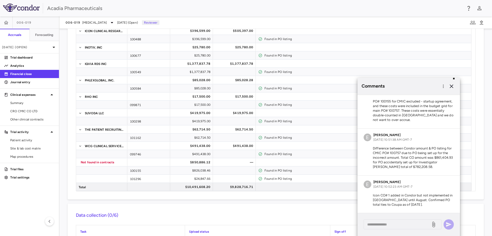
click at [402, 196] on p "Icon CO# 1 added in Condor but not implemented in Coupa until August. Confirmed…" at bounding box center [409, 200] width 90 height 14
drag, startPoint x: 372, startPoint y: 194, endPoint x: 374, endPoint y: 195, distance: 2.6
click at [374, 195] on p "Icon CO# 1 added in Condor but not implemented in Coupa until August. Confirmed…" at bounding box center [409, 200] width 90 height 14
drag, startPoint x: 416, startPoint y: 204, endPoint x: 367, endPoint y: 193, distance: 49.6
click at [367, 193] on p "Icon CO# 1 added in Condor but not implemented in Coupa until August. Confirmed…" at bounding box center [409, 200] width 90 height 14
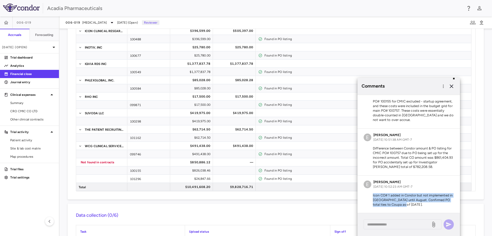
copy p "Icon CO# 1 added in Condor but not implemented in Coupa until August. Confirmed…"
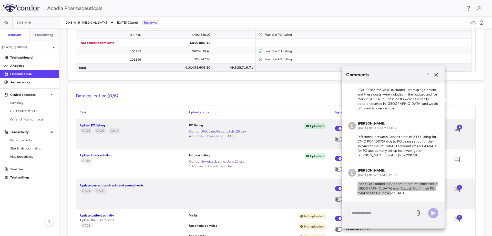
scroll to position [256, 0]
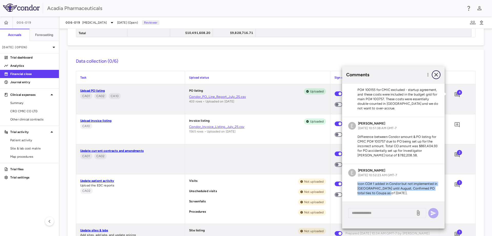
click at [438, 77] on icon "button" at bounding box center [436, 75] width 6 height 6
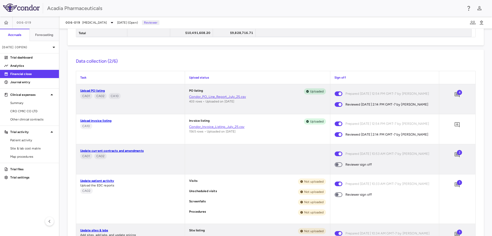
click at [124, 152] on link "Update current contracts and amendments" at bounding box center [112, 151] width 64 height 4
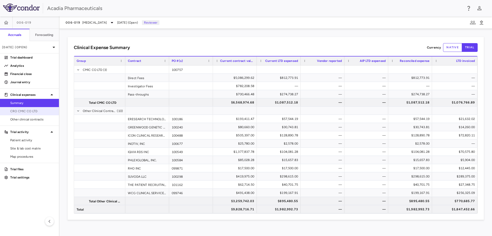
click at [26, 112] on span "CRO CMIC CO LTD" at bounding box center [32, 111] width 45 height 5
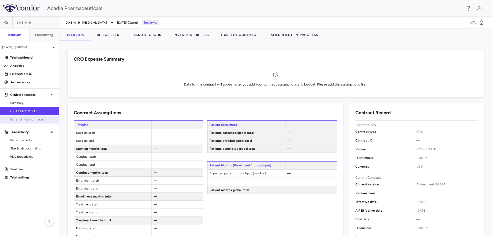
click at [34, 118] on span "Other clinical contracts" at bounding box center [32, 119] width 45 height 5
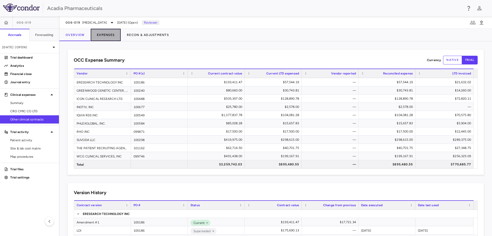
click at [100, 35] on button "Expenses" at bounding box center [106, 35] width 30 height 12
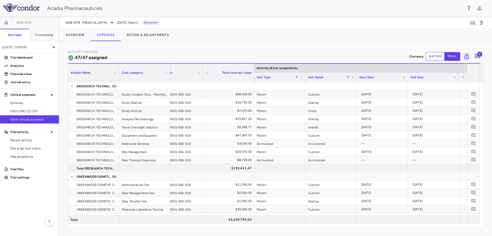
scroll to position [0, 28]
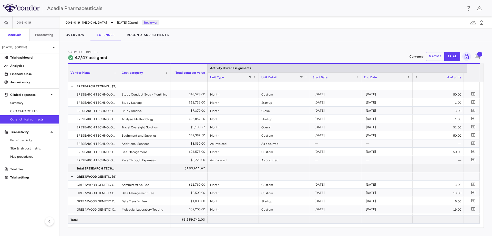
click at [250, 79] on div "Unit Type" at bounding box center [233, 77] width 46 height 9
click at [250, 77] on span at bounding box center [250, 77] width 3 height 3
click at [261, 97] on div "(Select All)" at bounding box center [277, 96] width 42 height 4
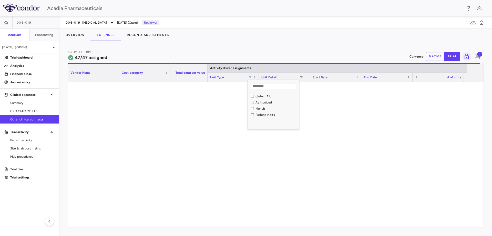
click at [262, 102] on div "As Invoiced" at bounding box center [277, 103] width 42 height 4
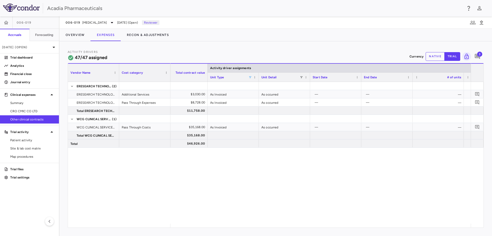
click at [250, 159] on div "01-67220-4001-006-019 $3,030.00 As Invoiced As occurred — — — — 0.00% 01-67220-…" at bounding box center [321, 153] width 301 height 142
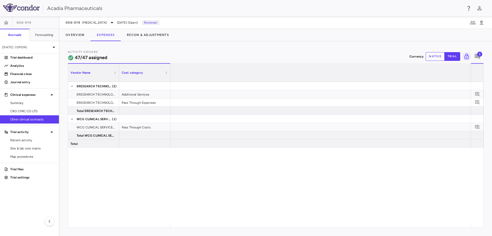
scroll to position [0, 1444]
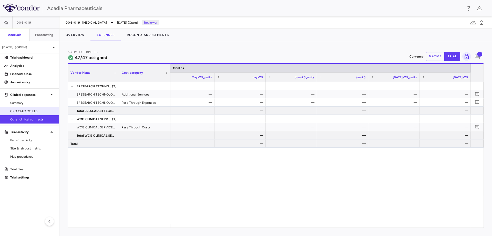
click at [47, 108] on link "CRO CMIC CO LTD" at bounding box center [29, 111] width 59 height 8
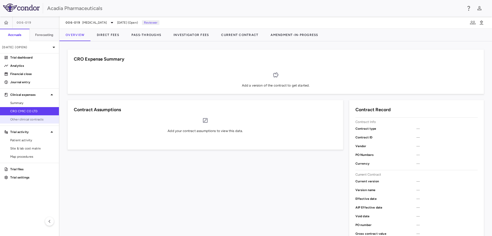
click at [37, 121] on span "Other clinical contracts" at bounding box center [32, 119] width 45 height 5
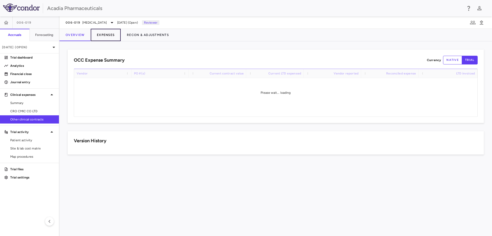
click at [108, 36] on button "Expenses" at bounding box center [106, 35] width 30 height 12
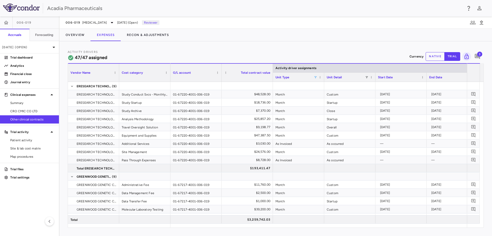
click at [315, 77] on span at bounding box center [315, 77] width 3 height 3
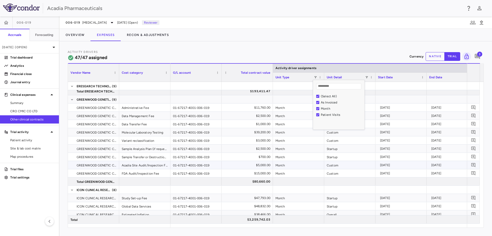
scroll to position [18, 0]
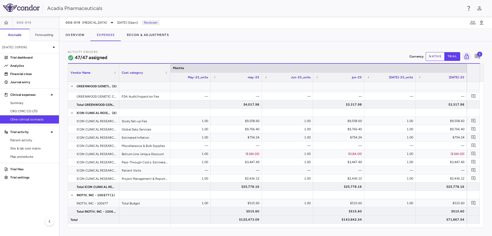
click at [482, 55] on div "3" at bounding box center [477, 56] width 13 height 13
click at [480, 55] on span "3" at bounding box center [480, 54] width 5 height 5
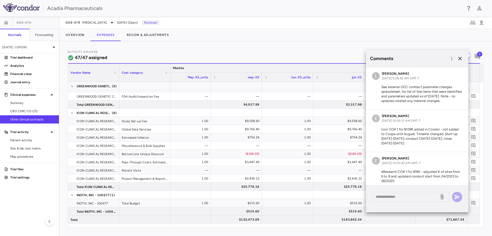
drag, startPoint x: 137, startPoint y: 53, endPoint x: 255, endPoint y: 70, distance: 119.2
click at [138, 53] on div "Activity Drivers 47/47 assigned Currency native trial 3" at bounding box center [276, 57] width 417 height 14
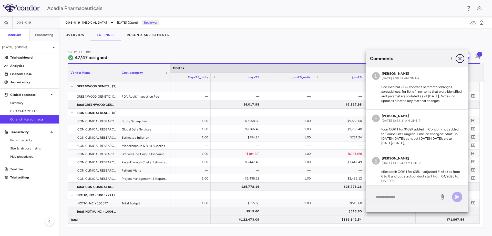
click at [462, 60] on icon "button" at bounding box center [461, 59] width 4 height 4
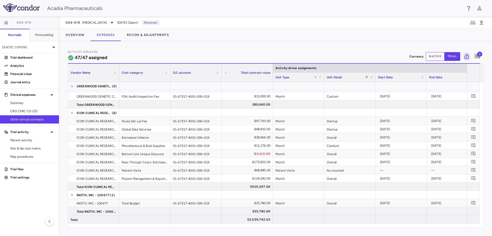
click at [315, 78] on span at bounding box center [315, 77] width 3 height 3
click at [323, 95] on div "(Select All)" at bounding box center [342, 96] width 42 height 4
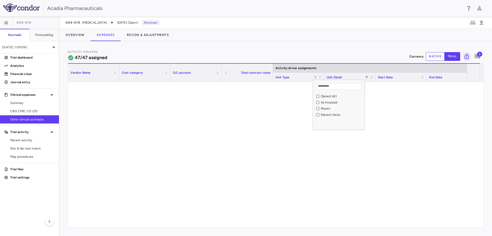
click at [323, 104] on div "As Invoiced" at bounding box center [342, 103] width 42 height 4
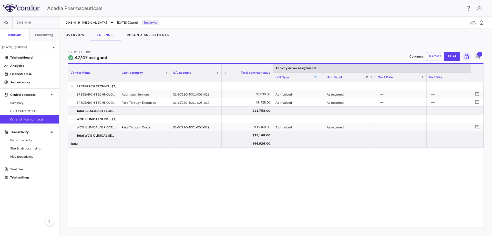
click at [322, 43] on div "Activity Drivers 47/47 assigned Currency native trial 3 Press ENTER to sort. Pr…" at bounding box center [276, 138] width 433 height 194
drag, startPoint x: 43, startPoint y: 109, endPoint x: 54, endPoint y: 98, distance: 15.4
click at [43, 109] on span "CRO CMIC CO LTD" at bounding box center [32, 111] width 45 height 5
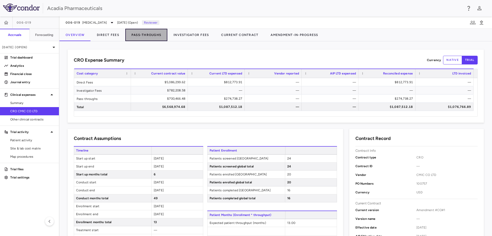
click at [149, 34] on button "Pass-Throughs" at bounding box center [146, 35] width 42 height 12
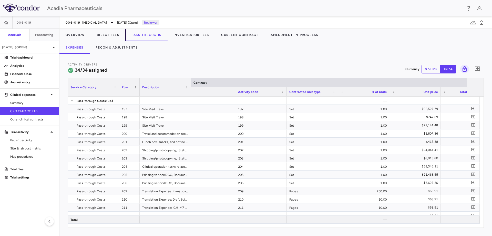
scroll to position [0, 158]
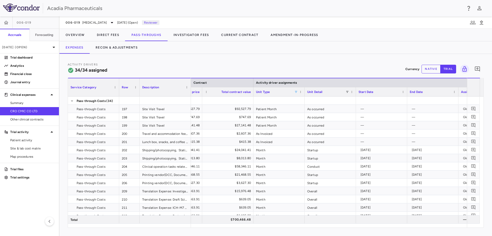
click at [297, 91] on span at bounding box center [296, 91] width 3 height 3
click at [304, 115] on div "As Invoiced" at bounding box center [321, 117] width 48 height 6
click at [305, 111] on div "(Select All)" at bounding box center [323, 111] width 42 height 4
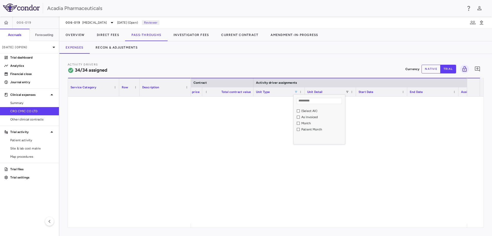
click at [304, 118] on div "As Invoiced" at bounding box center [323, 117] width 42 height 4
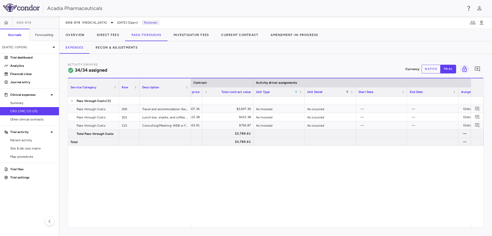
click at [304, 189] on div "— — 1.00 $2,607.36 $2,607.36 As Invoiced As occurred — — Global — 1.00 $415.38 …" at bounding box center [331, 159] width 280 height 127
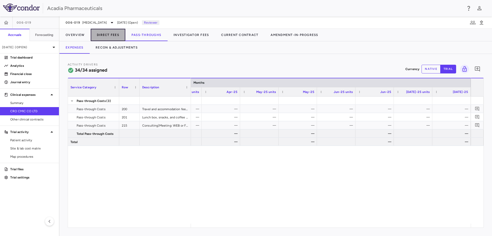
click at [97, 35] on button "Direct Fees" at bounding box center [108, 35] width 35 height 12
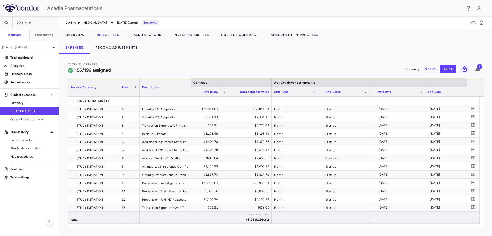
click at [315, 91] on span at bounding box center [314, 91] width 3 height 3
click at [330, 113] on div "(Select All)" at bounding box center [339, 111] width 48 height 6
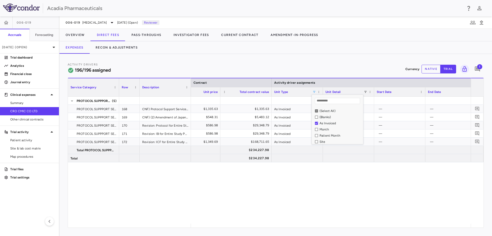
click at [321, 60] on div "Activity Drivers 196/196 assigned Currency native trial 1 Press ENTER to sort. …" at bounding box center [276, 145] width 433 height 182
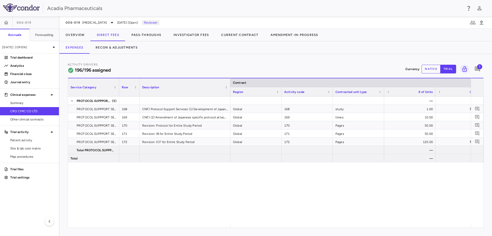
drag, startPoint x: 190, startPoint y: 92, endPoint x: 230, endPoint y: 103, distance: 40.8
click at [230, 103] on div "Service Category Row Description Contract" at bounding box center [276, 153] width 416 height 150
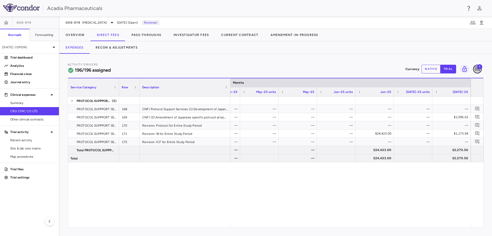
click at [475, 69] on icon "Add comment" at bounding box center [477, 68] width 5 height 5
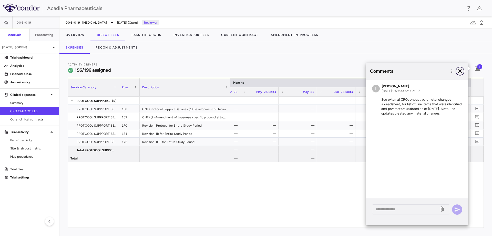
click at [459, 72] on icon "button" at bounding box center [460, 71] width 6 height 6
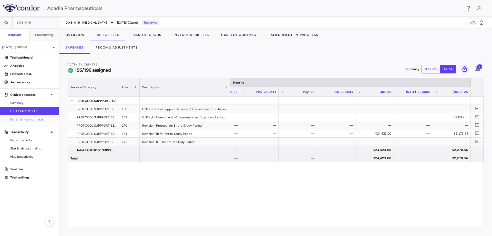
drag, startPoint x: 26, startPoint y: 117, endPoint x: 39, endPoint y: 112, distance: 13.2
click at [26, 117] on link "Other clinical contracts" at bounding box center [29, 119] width 59 height 8
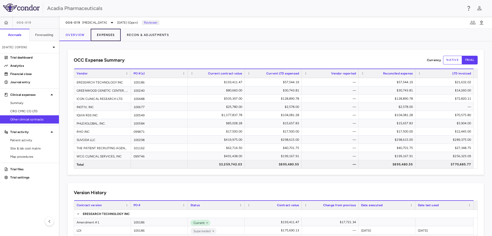
click at [105, 35] on button "Expenses" at bounding box center [106, 35] width 30 height 12
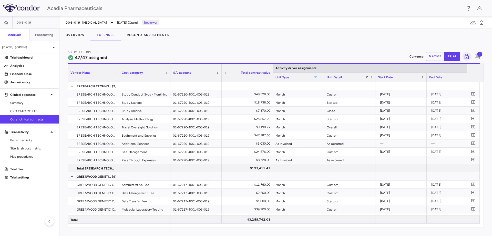
click at [317, 78] on span at bounding box center [315, 77] width 3 height 3
click at [332, 96] on div "(Select All)" at bounding box center [342, 96] width 42 height 4
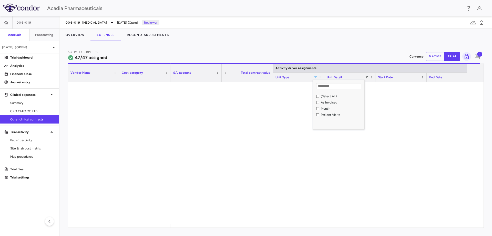
click at [338, 113] on div "Patient Visits" at bounding box center [342, 115] width 42 height 4
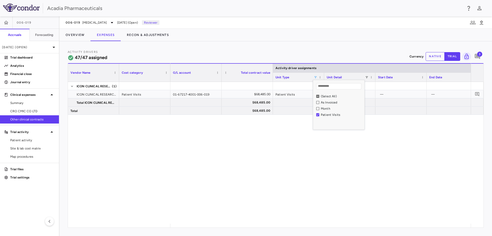
click at [321, 95] on div "(Select All)" at bounding box center [341, 96] width 48 height 6
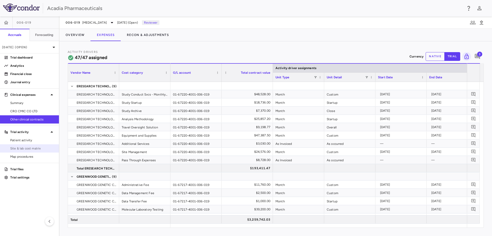
click at [42, 146] on span "Site & lab cost matrix" at bounding box center [32, 148] width 45 height 5
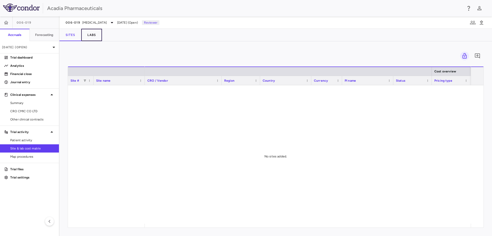
click at [93, 37] on button "Labs" at bounding box center [91, 35] width 21 height 12
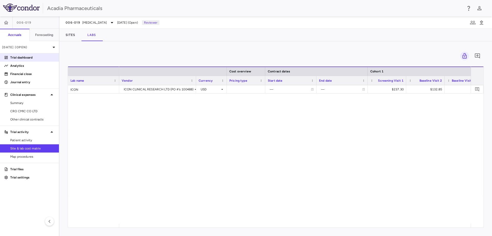
click at [21, 59] on p "Trial dashboard" at bounding box center [32, 57] width 45 height 5
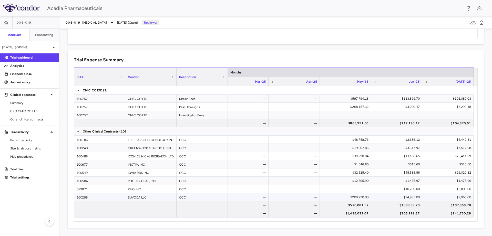
scroll to position [17, 0]
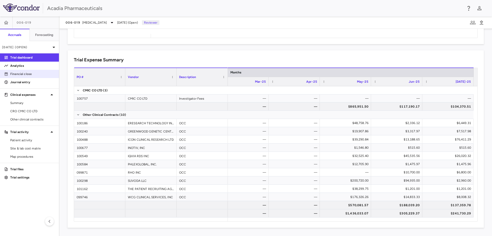
click at [24, 75] on p "Financial close" at bounding box center [32, 74] width 45 height 5
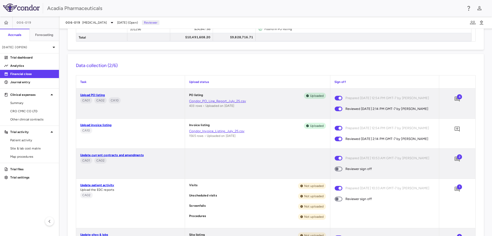
scroll to position [333, 0]
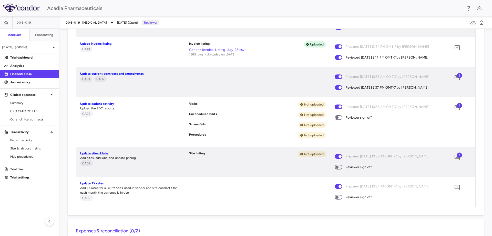
click at [457, 78] on span "2" at bounding box center [459, 75] width 5 height 5
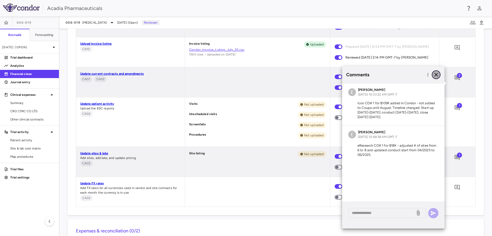
click at [435, 74] on icon "button" at bounding box center [436, 75] width 6 height 6
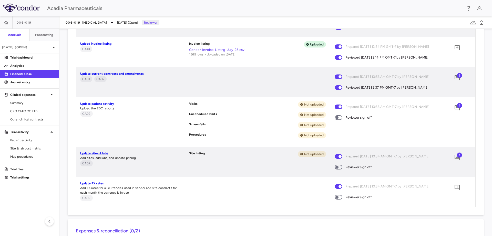
click at [340, 123] on span at bounding box center [339, 117] width 14 height 11
click at [457, 108] on span "1" at bounding box center [459, 105] width 5 height 5
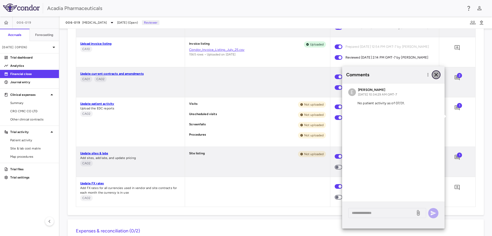
click at [436, 72] on icon "button" at bounding box center [436, 75] width 6 height 6
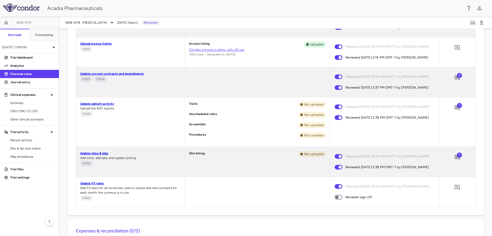
click at [457, 157] on span "1" at bounding box center [459, 154] width 5 height 5
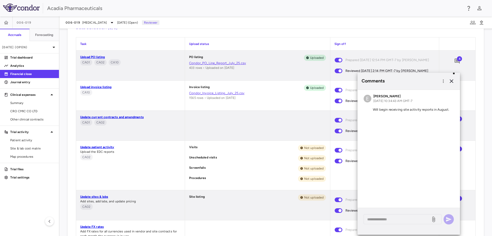
scroll to position [256, 0]
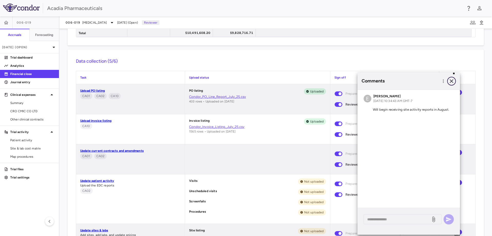
click at [451, 79] on icon "button" at bounding box center [452, 81] width 6 height 6
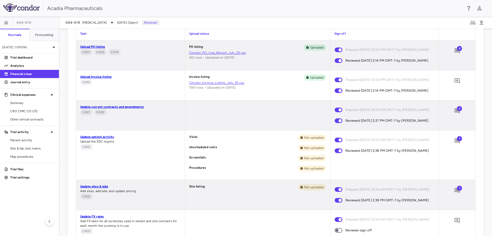
scroll to position [359, 0]
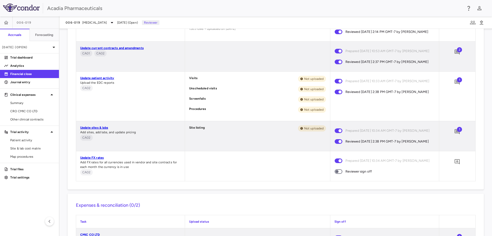
click at [338, 174] on span at bounding box center [339, 171] width 8 height 5
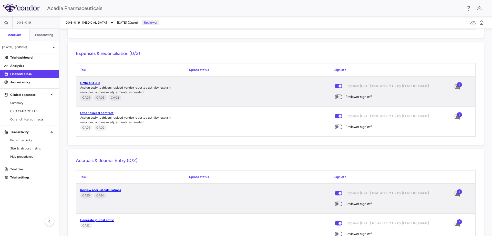
scroll to position [513, 0]
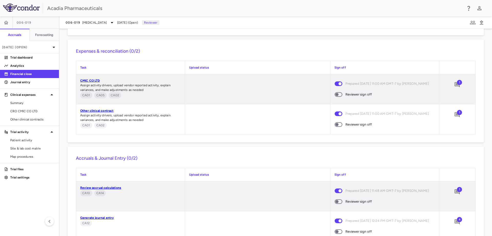
click at [457, 85] on span "1" at bounding box center [459, 82] width 5 height 5
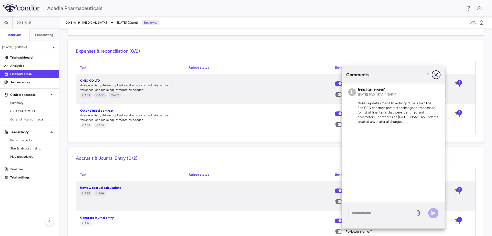
click at [437, 75] on icon "button" at bounding box center [436, 75] width 6 height 6
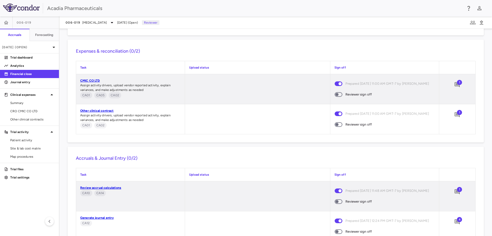
click at [335, 97] on span at bounding box center [339, 94] width 8 height 5
click at [455, 117] on icon "Add comment" at bounding box center [457, 114] width 5 height 5
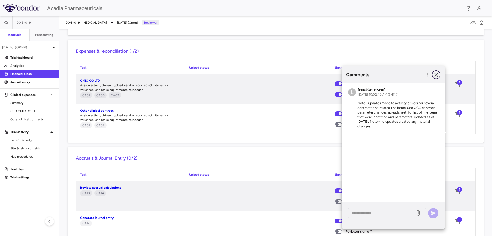
click at [435, 76] on icon "button" at bounding box center [436, 75] width 6 height 6
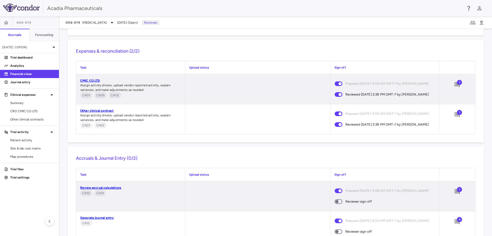
scroll to position [556, 0]
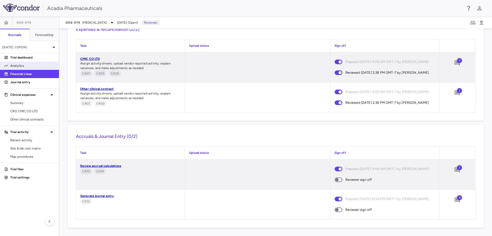
click at [20, 65] on p "Analytics" at bounding box center [32, 65] width 45 height 5
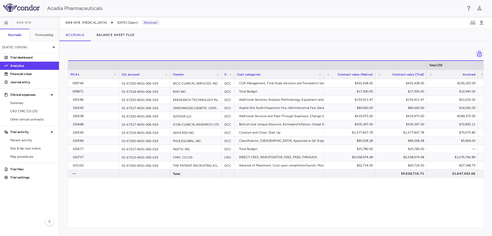
click at [218, 73] on span at bounding box center [217, 74] width 3 height 3
click at [275, 109] on span "Pin Left" at bounding box center [280, 108] width 19 height 7
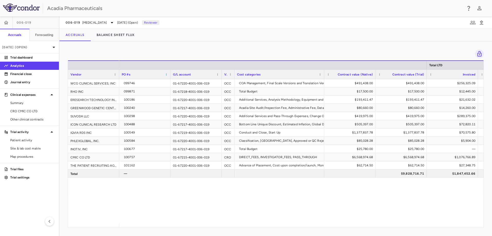
click at [167, 74] on span at bounding box center [166, 74] width 3 height 3
click at [186, 99] on span "Pin Column" at bounding box center [189, 99] width 38 height 7
click at [222, 107] on span "Pin Left" at bounding box center [228, 108] width 19 height 7
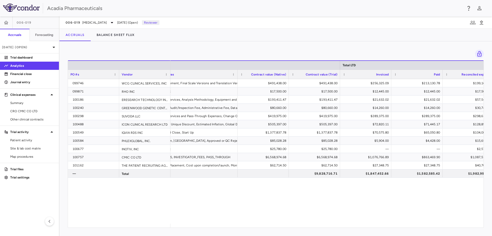
scroll to position [0, 90]
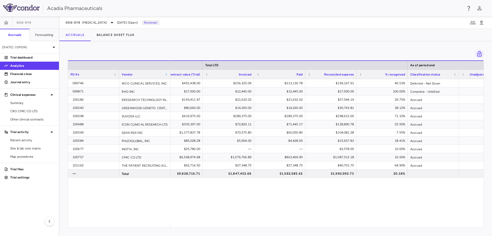
click at [166, 74] on span at bounding box center [166, 74] width 3 height 3
click at [172, 81] on span "Sort Ascending" at bounding box center [189, 82] width 38 height 7
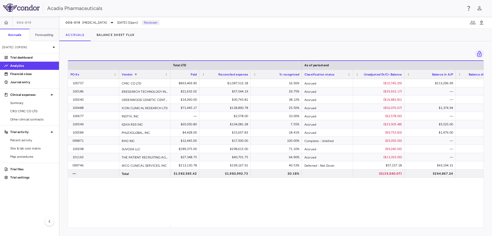
scroll to position [0, 348]
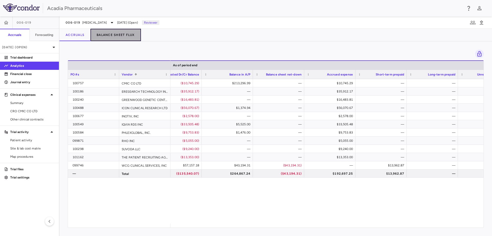
click at [104, 38] on button "Balance Sheet Flux" at bounding box center [116, 35] width 51 height 12
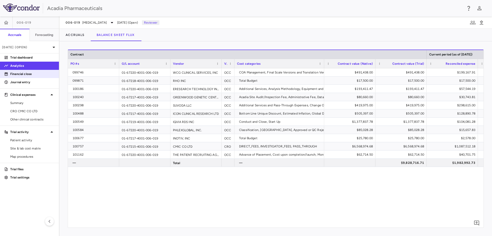
click at [29, 76] on p "Financial close" at bounding box center [32, 74] width 45 height 5
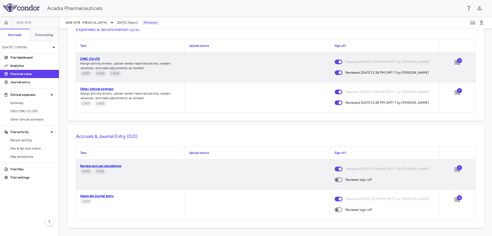
scroll to position [556, 0]
click at [337, 178] on span at bounding box center [339, 179] width 8 height 5
click at [35, 111] on span "CRO CMIC CO LTD" at bounding box center [32, 111] width 45 height 5
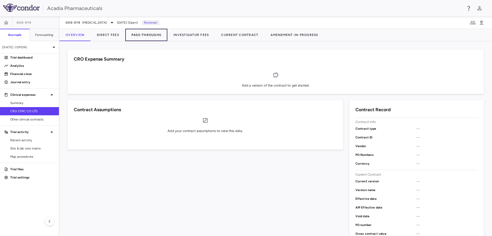
click at [154, 37] on button "Pass-Throughs" at bounding box center [146, 35] width 42 height 12
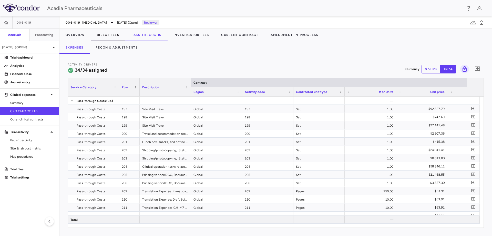
click at [113, 39] on button "Direct Fees" at bounding box center [108, 35] width 35 height 12
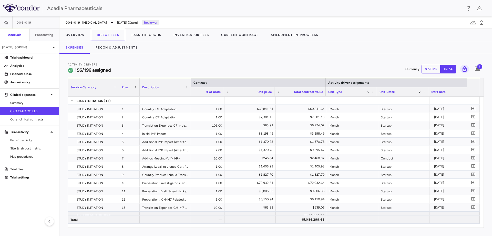
scroll to position [0, 173]
click at [368, 92] on span at bounding box center [368, 91] width 3 height 3
click at [376, 109] on div "(Select All)" at bounding box center [395, 111] width 42 height 4
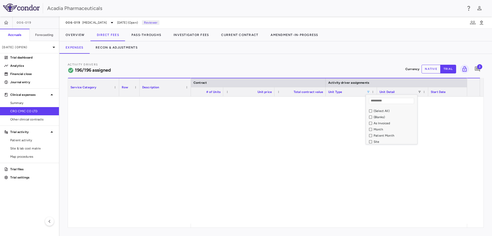
click at [383, 125] on div "As Invoiced" at bounding box center [393, 123] width 48 height 6
click at [380, 122] on div "As Invoiced" at bounding box center [395, 123] width 42 height 4
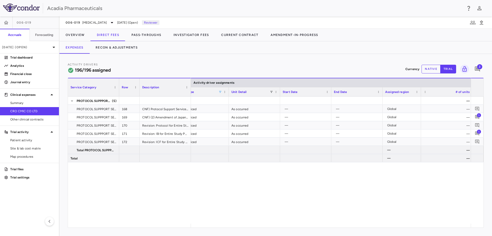
scroll to position [0, 335]
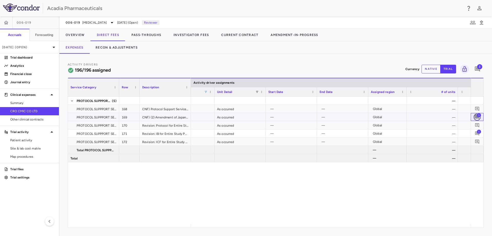
click at [477, 114] on button "button" at bounding box center [477, 116] width 7 height 7
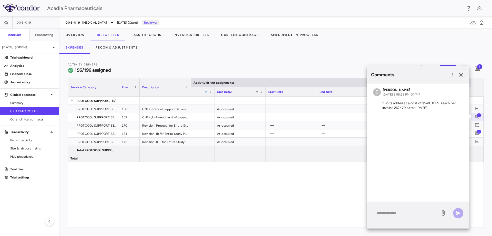
click at [353, 189] on div "— $1,335.63 As Invoiced As occurred — — Global — — 0.00% $5,483.12 As Invoiced …" at bounding box center [331, 159] width 280 height 127
click at [462, 75] on icon "button" at bounding box center [461, 75] width 6 height 6
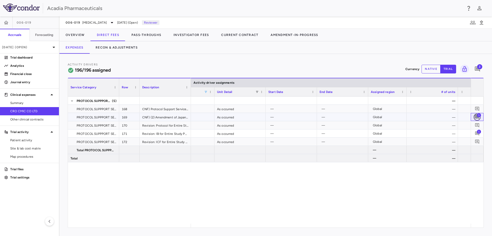
click at [476, 116] on icon "Add comment" at bounding box center [477, 116] width 5 height 5
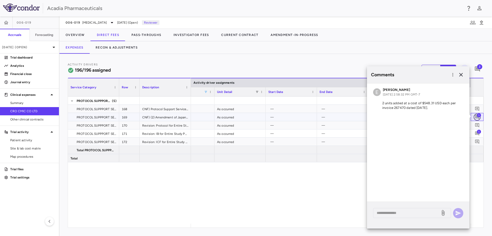
click at [476, 116] on icon "Add comment" at bounding box center [477, 116] width 5 height 5
click at [299, 170] on div "— $1,335.63 As Invoiced As occurred — — Global — — 0.00% $5,483.12 As Invoiced …" at bounding box center [331, 159] width 280 height 127
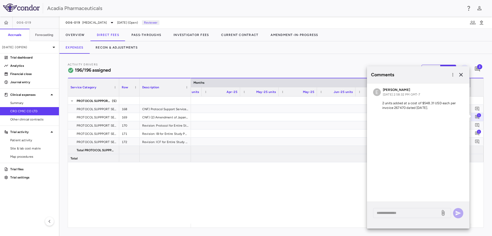
scroll to position [0, 1092]
click at [460, 75] on icon "button" at bounding box center [461, 75] width 6 height 6
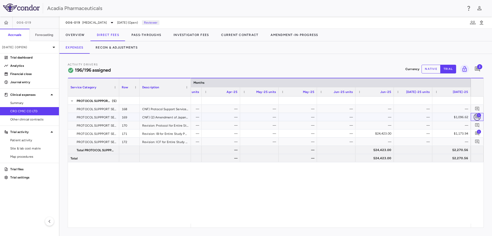
click at [478, 118] on icon "Add comment" at bounding box center [477, 116] width 5 height 5
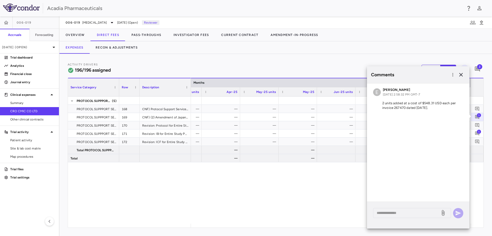
click at [191, 94] on div "Service Category Row Description" at bounding box center [129, 87] width 123 height 18
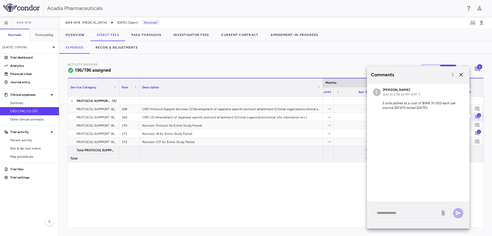
drag, startPoint x: 191, startPoint y: 94, endPoint x: 323, endPoint y: 103, distance: 132.5
click at [323, 103] on div "Service Category Row Description Months 0" at bounding box center [276, 153] width 416 height 150
click at [307, 169] on div "PROTOCOL SUPPPORT SERVICES (5) PROTOCOL SUPPPORT SERVICES 168 CNF) Protocol Sup…" at bounding box center [276, 159] width 416 height 127
click at [465, 75] on button "button" at bounding box center [461, 74] width 9 height 9
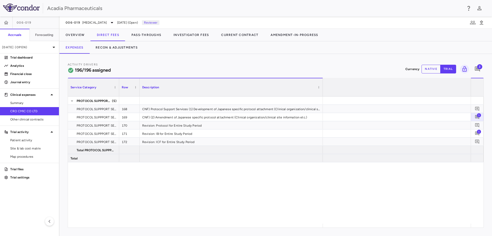
scroll to position [0, 1224]
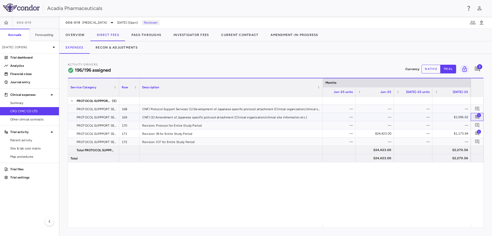
click at [481, 113] on span "1" at bounding box center [477, 116] width 7 height 7
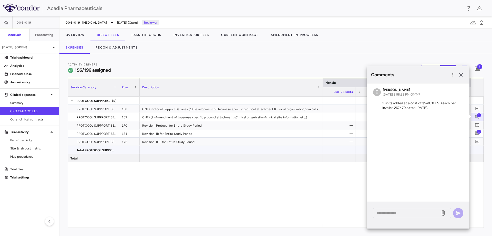
click at [332, 166] on div "— — — — — — — — — — — $1,096.62 — — — — — — — — — $24,423.00 — $1,173.94 — — — …" at bounding box center [397, 159] width 148 height 127
click at [461, 73] on icon "button" at bounding box center [461, 75] width 6 height 6
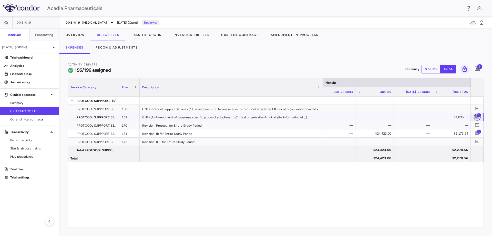
click at [477, 116] on icon "Add comment" at bounding box center [478, 117] width 4 height 4
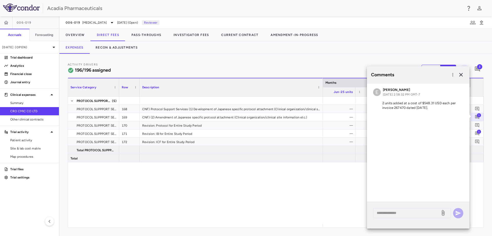
click at [262, 183] on div "PROTOCOL SUPPPORT SERVICES (5) PROTOCOL SUPPPORT SERVICES 168 CNF) Protocol Sup…" at bounding box center [276, 159] width 416 height 127
click at [464, 75] on icon "button" at bounding box center [461, 75] width 6 height 6
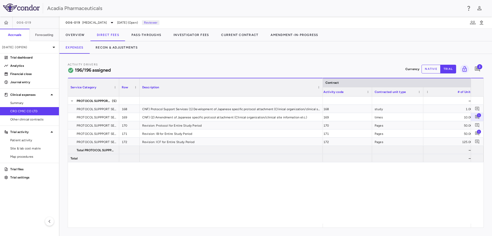
scroll to position [0, 56]
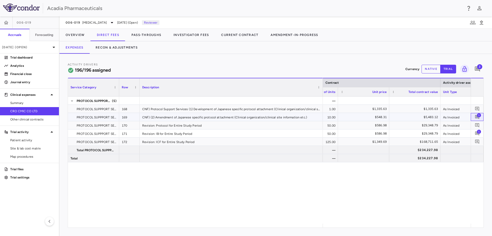
click at [480, 116] on span "1" at bounding box center [479, 115] width 4 height 4
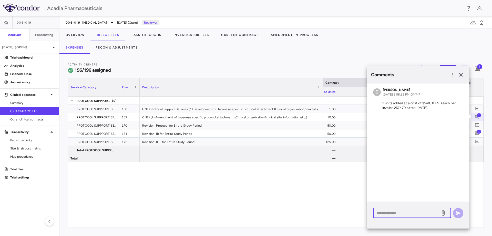
click at [407, 211] on textarea at bounding box center [407, 213] width 60 height 6
type textarea "*"
click at [413, 219] on textarea "**********" at bounding box center [407, 221] width 60 height 23
click at [385, 229] on textarea "**********" at bounding box center [407, 221] width 60 height 23
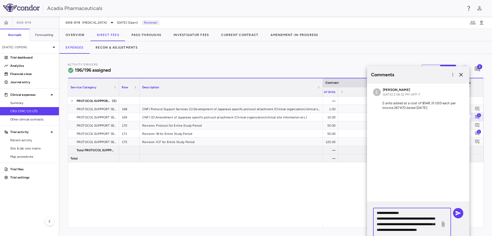
click at [413, 235] on textarea "**********" at bounding box center [407, 224] width 60 height 28
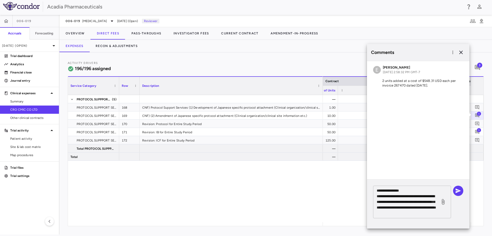
click at [442, 214] on div "**********" at bounding box center [412, 201] width 78 height 33
type textarea "**********"
click at [458, 191] on icon "button" at bounding box center [458, 190] width 5 height 5
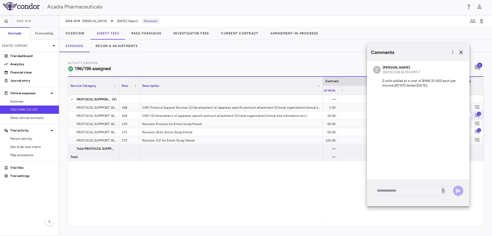
scroll to position [0, 0]
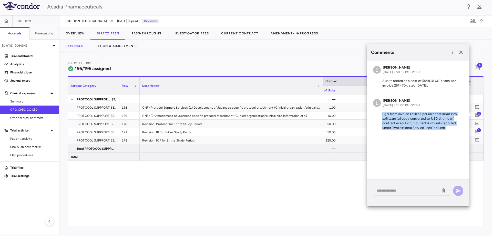
drag, startPoint x: 383, startPoint y: 114, endPoint x: 448, endPoint y: 134, distance: 68.5
click at [448, 134] on div "E Erin Kelsey Aug 11, 2025, 2:58:32 PM GMT-7 2 units added at a cost of $548.31…" at bounding box center [418, 120] width 103 height 118
copy div "Pg.9 from invoice Utilized per unit cost input into software (already converted…"
click at [435, 115] on p "Pg.9 from invoice Utilized per unit cost input into software (already converted…" at bounding box center [418, 121] width 90 height 18
drag, startPoint x: 449, startPoint y: 127, endPoint x: 382, endPoint y: 109, distance: 69.5
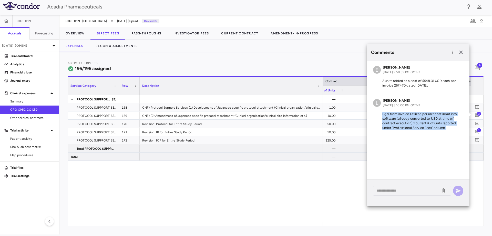
click at [382, 109] on div "L Lindsey Dugan Aug 11, 2025, 3:16:00 PM GMT-7 Pg.9 from invoice Utilized per u…" at bounding box center [418, 115] width 103 height 42
copy p "Pg.9 from invoice Utilized per unit cost input into software (already converted…"
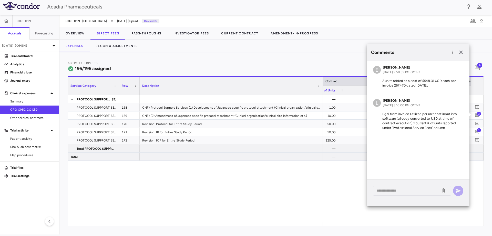
drag, startPoint x: 430, startPoint y: 30, endPoint x: 417, endPoint y: 32, distance: 12.7
click at [430, 30] on div at bounding box center [409, 33] width 168 height 13
click at [340, 188] on div "— study 1.00 $1,335.63 $1,335.63 As Invoiced As occurred times 10.00 $548.31 $5…" at bounding box center [397, 158] width 148 height 127
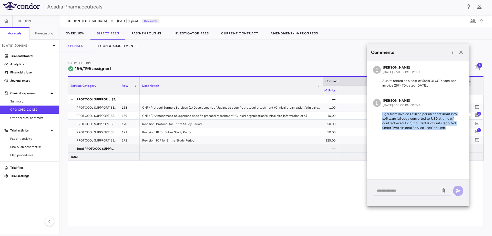
drag, startPoint x: 452, startPoint y: 126, endPoint x: 378, endPoint y: 113, distance: 75.3
click at [378, 113] on p "Pg.9 from invoice Utilized per unit cost input into software (already converted…" at bounding box center [418, 121] width 90 height 18
copy p "Pg.9 from invoice Utilized per unit cost input into software (already converted…"
click at [475, 133] on icon "Add comment" at bounding box center [477, 131] width 5 height 5
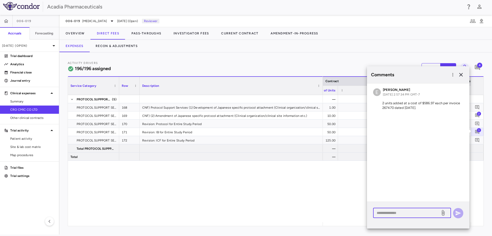
click at [419, 213] on textarea at bounding box center [407, 213] width 60 height 6
paste textarea "**********"
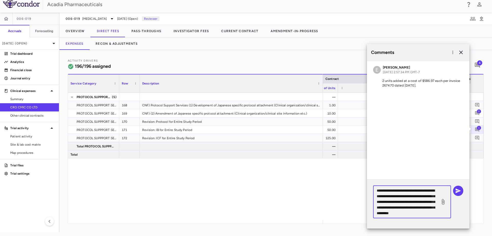
scroll to position [5, 0]
type textarea "**********"
click at [456, 190] on icon "button" at bounding box center [459, 190] width 6 height 6
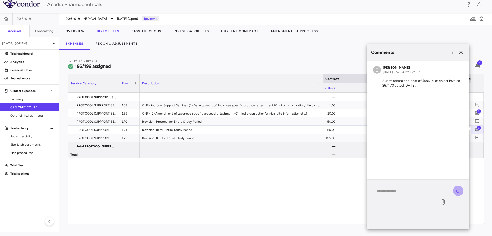
scroll to position [0, 0]
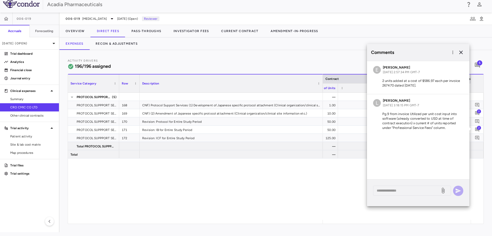
click at [350, 183] on div "— study 1.00 $1,335.63 $1,335.63 As Invoiced As occurred times 10.00 $548.31 $5…" at bounding box center [397, 156] width 148 height 127
click at [462, 52] on icon "button" at bounding box center [462, 53] width 4 height 4
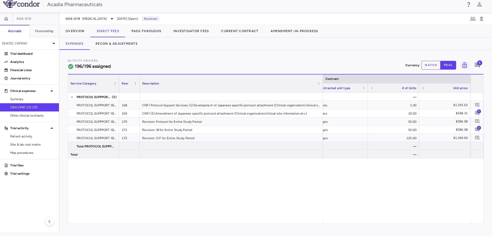
scroll to position [0, 112]
click at [477, 112] on icon "Add comment" at bounding box center [477, 113] width 5 height 5
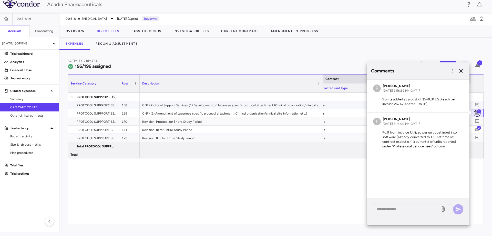
scroll to position [0, 0]
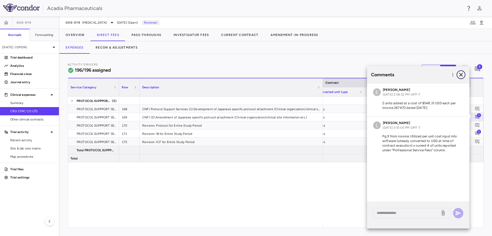
click at [459, 74] on icon "button" at bounding box center [461, 75] width 6 height 6
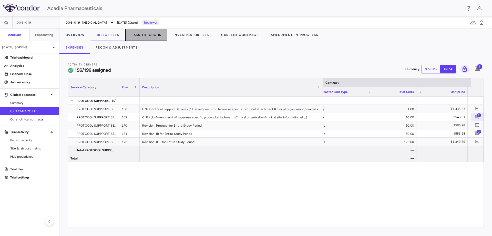
click at [159, 34] on button "Pass-Throughs" at bounding box center [146, 35] width 42 height 12
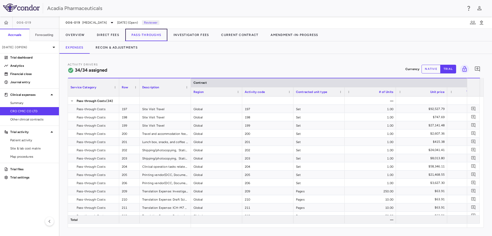
scroll to position [0, 81]
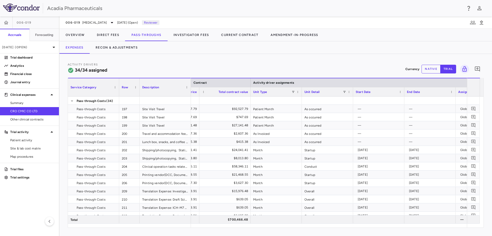
click at [271, 64] on div "Activity Drivers 34/34 assigned Currency native trial 0" at bounding box center [276, 69] width 417 height 14
drag, startPoint x: 288, startPoint y: 228, endPoint x: 285, endPoint y: 226, distance: 3.3
click at [285, 226] on div "Activity Drivers 34/34 assigned Currency native trial 0 Service Category Drag h…" at bounding box center [276, 145] width 433 height 182
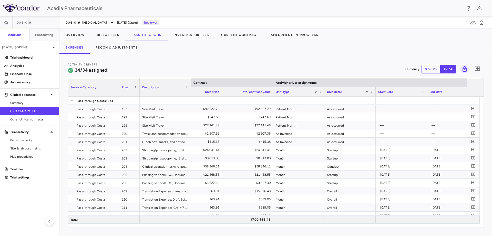
scroll to position [0, 222]
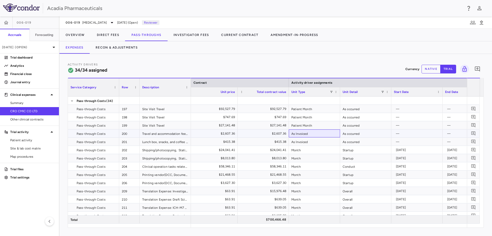
click at [318, 134] on div "As Invoiced" at bounding box center [314, 133] width 51 height 8
click at [318, 140] on div "As Invoiced" at bounding box center [314, 141] width 51 height 8
click at [312, 134] on div "As Invoiced" at bounding box center [314, 133] width 51 height 8
click at [312, 139] on div "As Invoiced" at bounding box center [314, 141] width 51 height 8
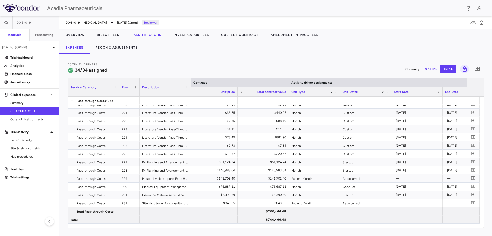
click at [432, 27] on div "006-019 Rett Syndrome Jul 2025 (Open) Reviewer" at bounding box center [276, 22] width 433 height 12
click at [40, 117] on span "Other clinical contracts" at bounding box center [32, 119] width 45 height 5
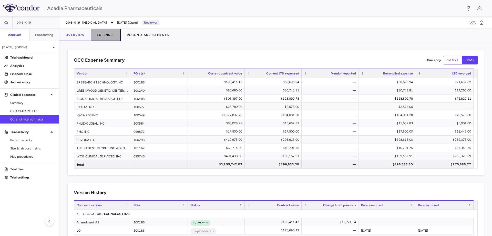
click at [105, 36] on button "Expenses" at bounding box center [106, 35] width 30 height 12
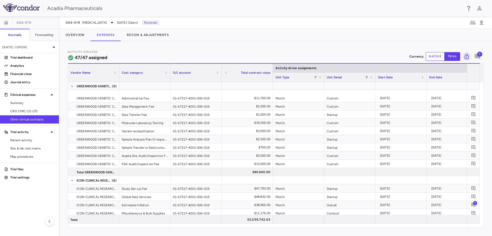
scroll to position [154, 0]
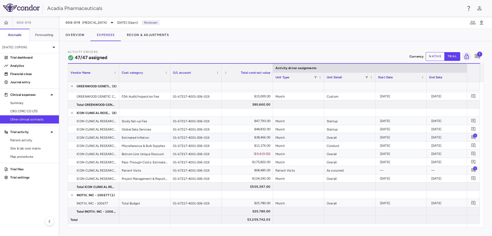
click at [474, 136] on span "1" at bounding box center [475, 135] width 4 height 4
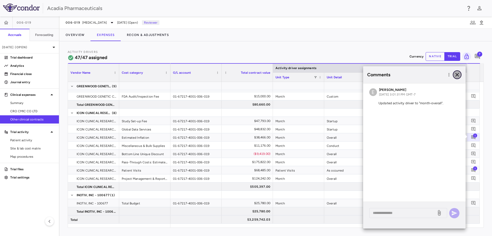
click at [457, 73] on icon "button" at bounding box center [458, 75] width 4 height 4
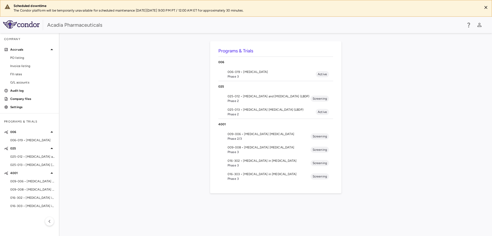
click at [255, 174] on span "016-303 • [MEDICAL_DATA] in [MEDICAL_DATA]" at bounding box center [269, 174] width 83 height 5
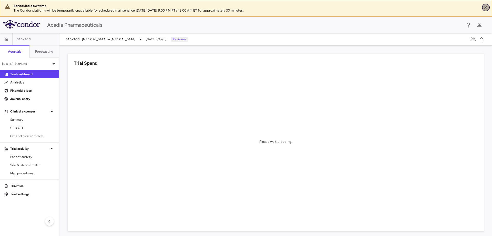
click at [486, 7] on icon "Close" at bounding box center [486, 7] width 3 height 3
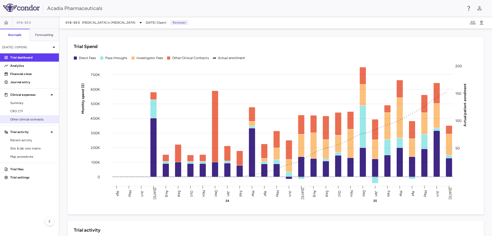
click at [31, 118] on span "Other clinical contracts" at bounding box center [32, 119] width 45 height 5
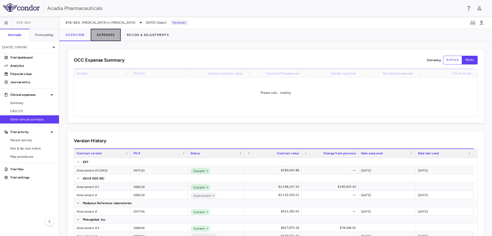
click at [108, 36] on button "Expenses" at bounding box center [106, 35] width 30 height 12
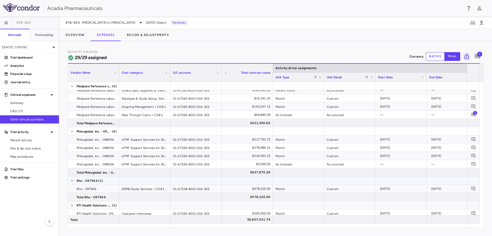
scroll to position [128, 0]
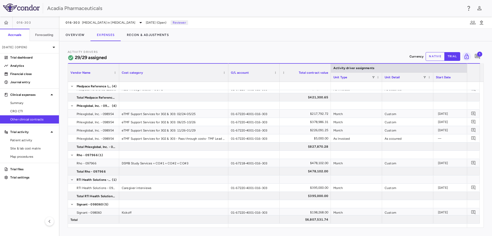
drag, startPoint x: 169, startPoint y: 78, endPoint x: 224, endPoint y: 108, distance: 62.1
click at [226, 107] on div "Vendor Name Cost category Activity driver assignments G/L account 1" at bounding box center [276, 145] width 416 height 164
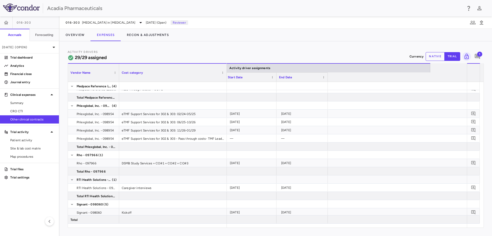
scroll to position [0, 0]
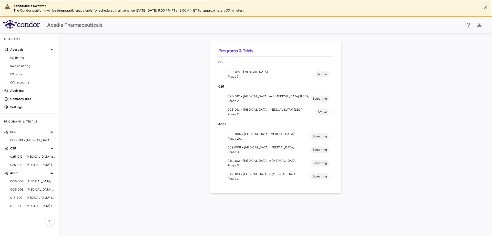
click at [251, 172] on span "016-303 • [MEDICAL_DATA] in [MEDICAL_DATA]" at bounding box center [269, 174] width 83 height 5
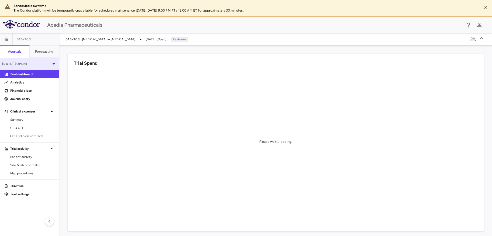
click at [52, 62] on icon at bounding box center [54, 64] width 6 height 6
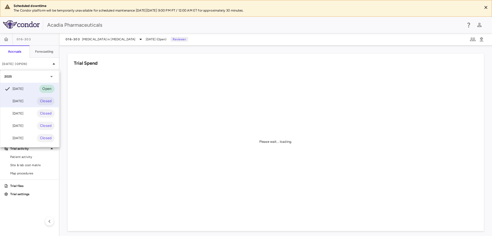
click at [32, 99] on div "Jun 2025 Closed" at bounding box center [29, 101] width 58 height 12
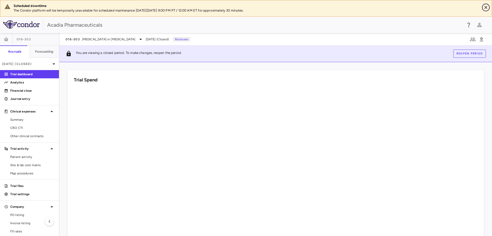
click at [487, 6] on icon "Close" at bounding box center [486, 7] width 5 height 5
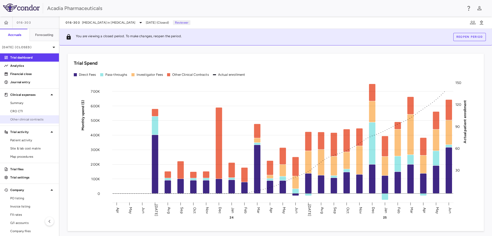
click at [28, 119] on span "Other clinical contracts" at bounding box center [32, 119] width 45 height 5
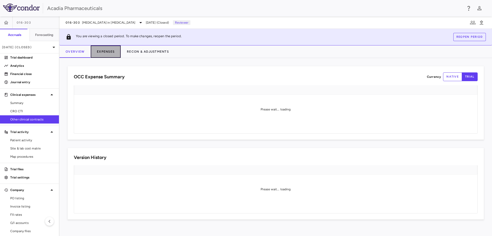
click at [106, 54] on button "Expenses" at bounding box center [106, 51] width 30 height 12
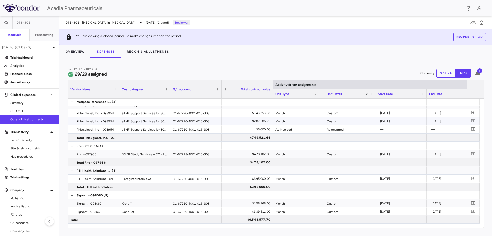
scroll to position [128, 0]
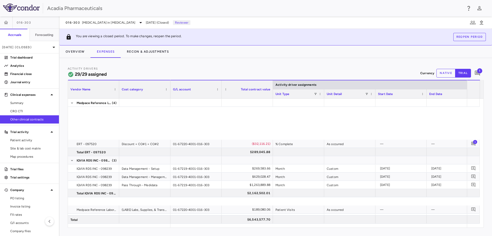
scroll to position [128, 0]
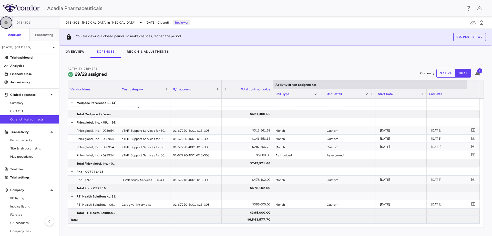
click at [9, 19] on button "button" at bounding box center [6, 22] width 12 height 12
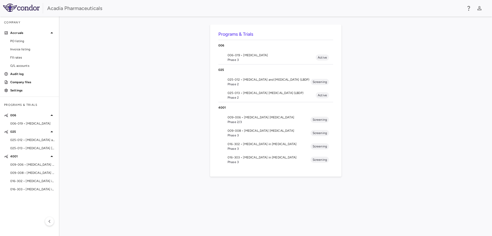
click at [239, 57] on span "Phase 3" at bounding box center [272, 59] width 88 height 5
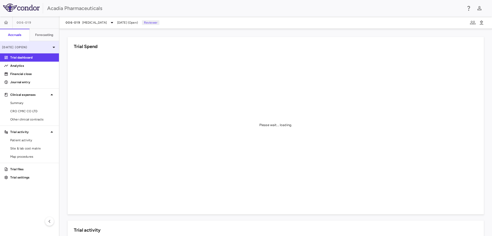
click at [40, 50] on div "[DATE] (Open)" at bounding box center [29, 47] width 59 height 12
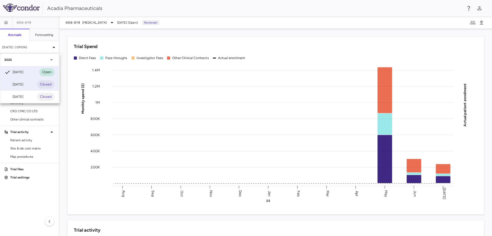
click at [32, 87] on div "[DATE] Closed" at bounding box center [29, 84] width 58 height 12
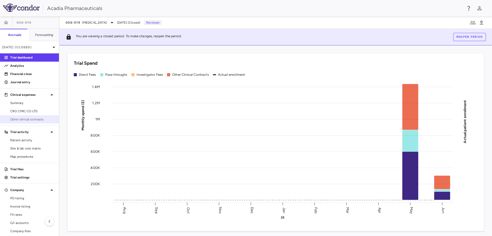
click at [41, 116] on link "Other clinical contracts" at bounding box center [29, 119] width 59 height 8
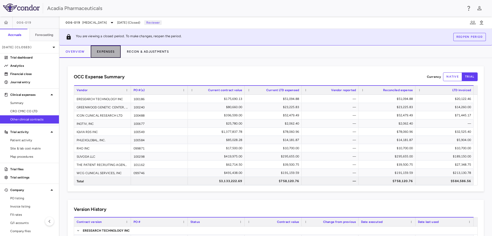
click at [104, 52] on button "Expenses" at bounding box center [106, 51] width 30 height 12
